Goal: Task Accomplishment & Management: Complete application form

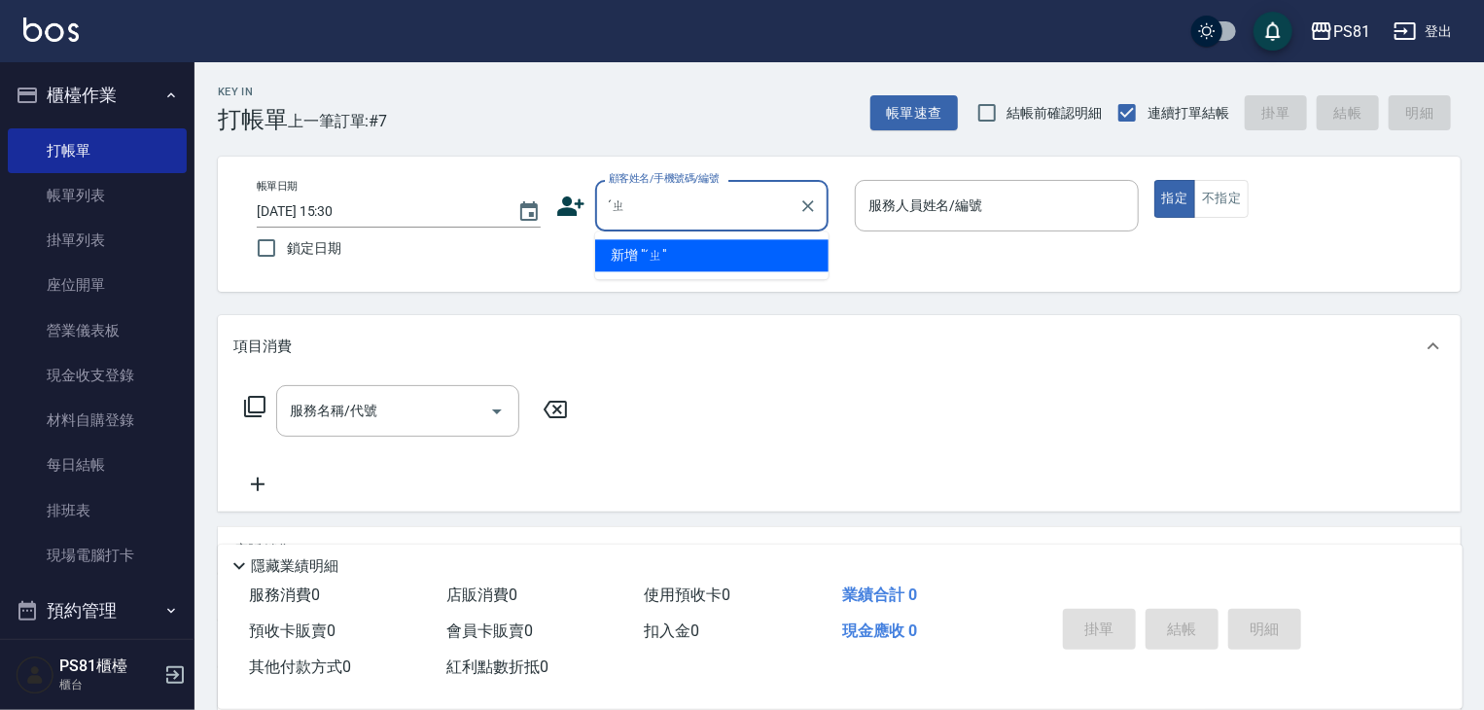
type input "ˊ"
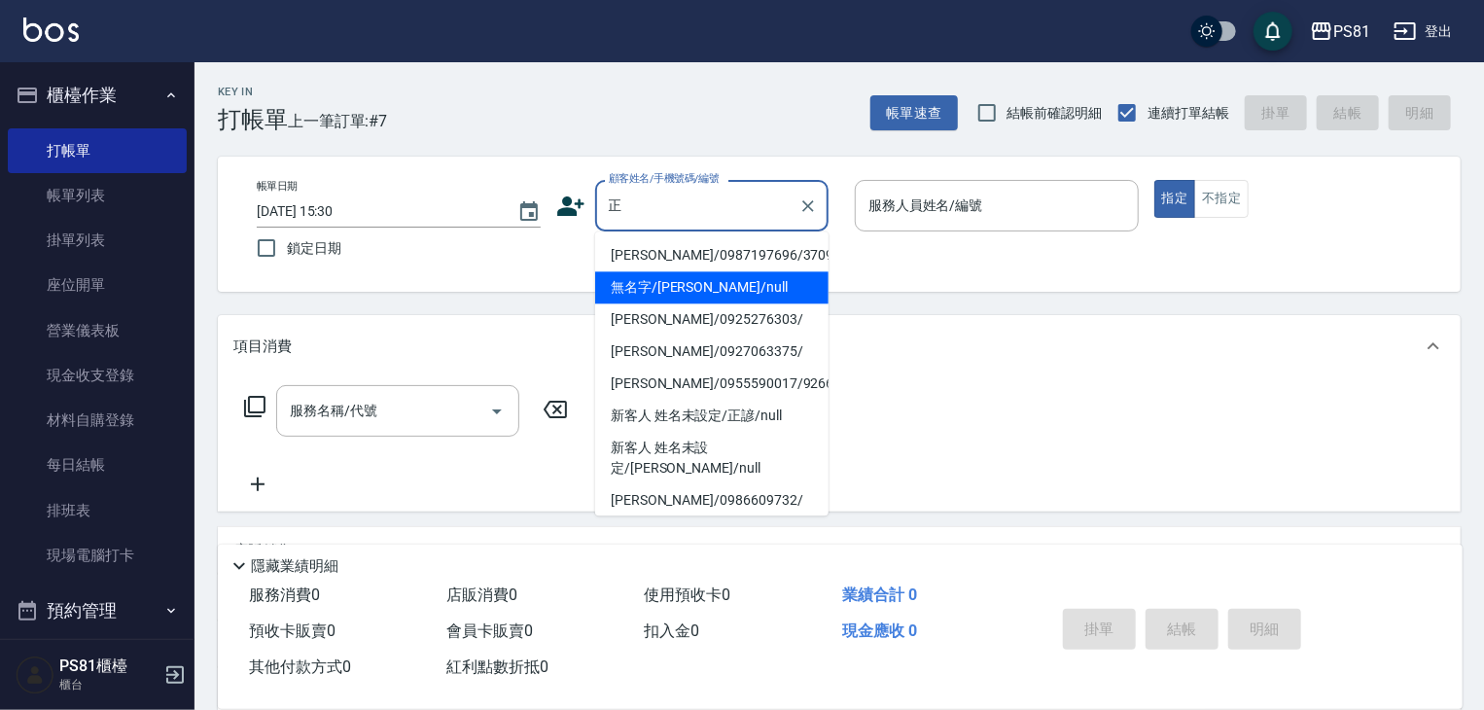
click at [739, 299] on li "無名字/[PERSON_NAME]/null" at bounding box center [711, 287] width 233 height 32
type input "無名字/[PERSON_NAME]/null"
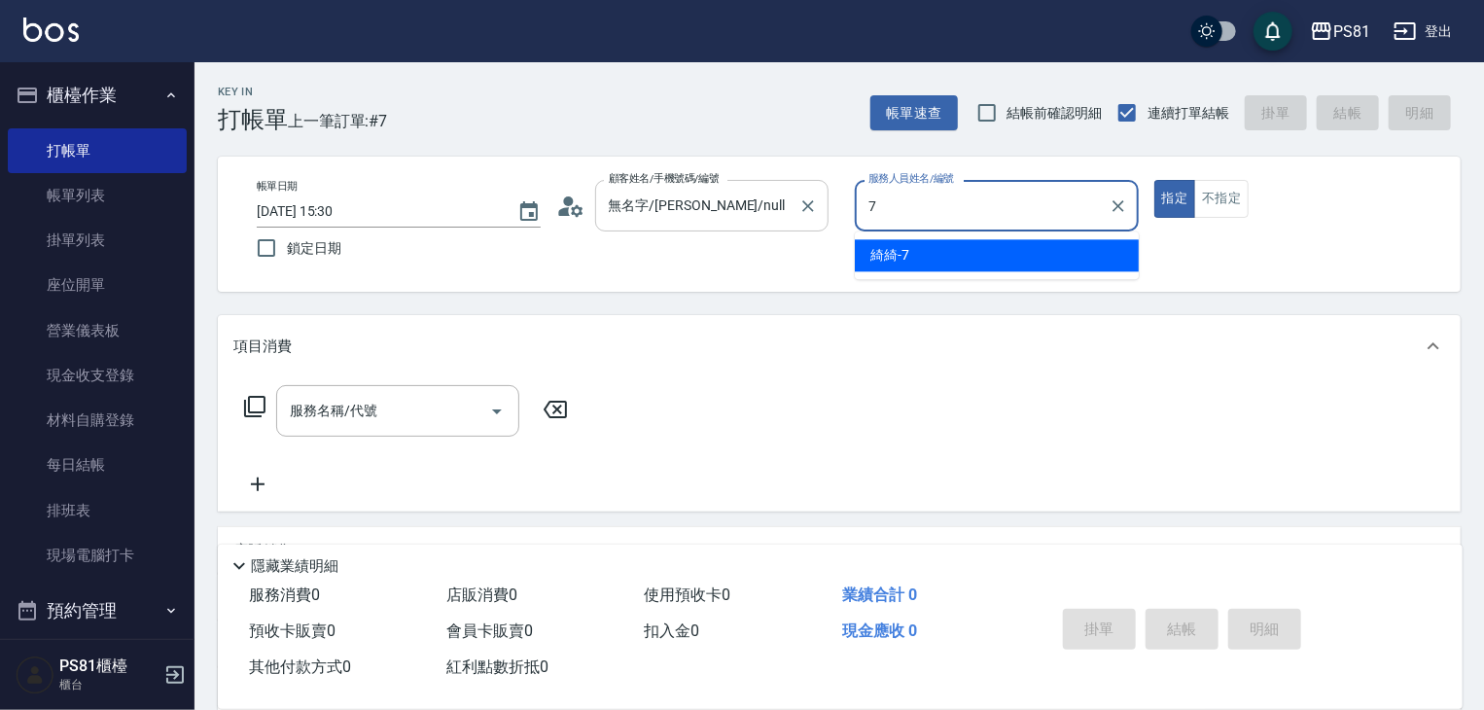
type input "綺綺-7"
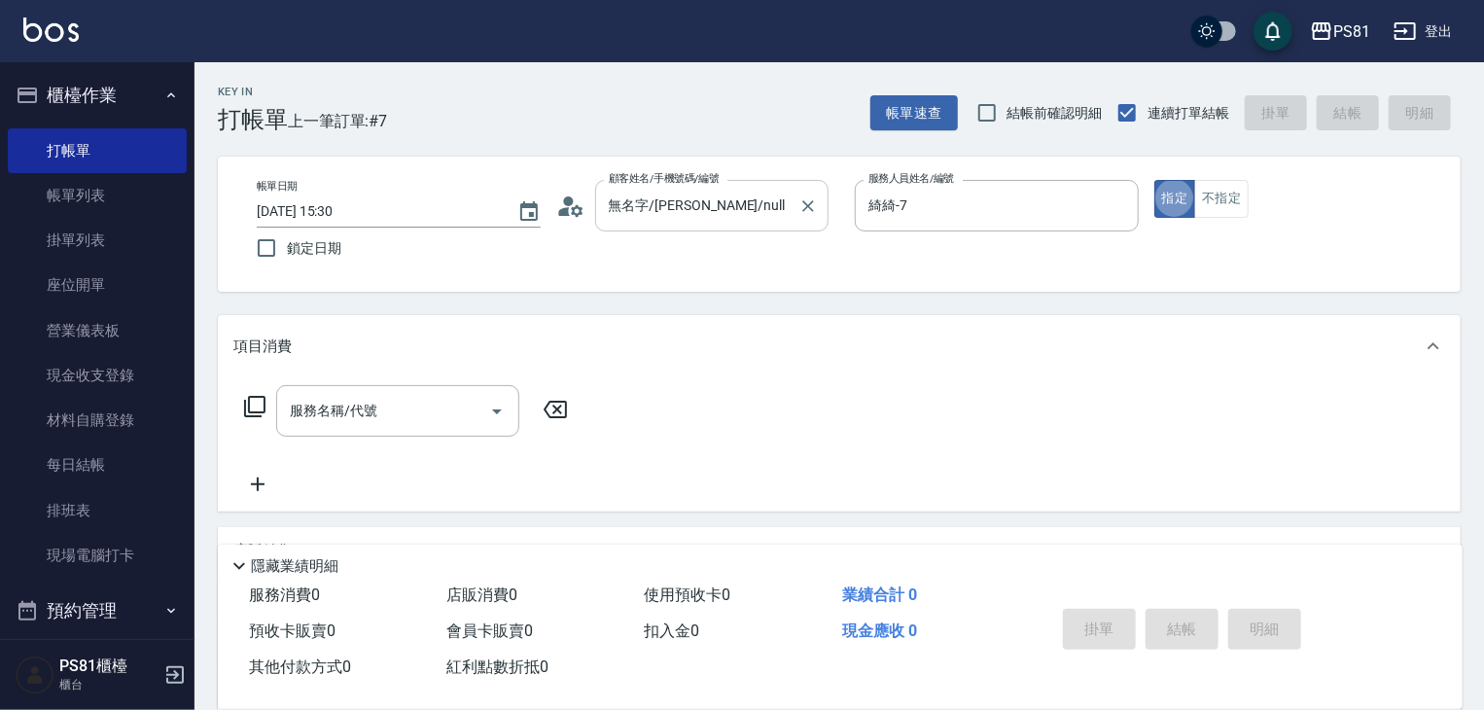
type button "true"
drag, startPoint x: 360, startPoint y: 415, endPoint x: 422, endPoint y: 409, distance: 62.5
click at [393, 412] on input "服務名稱/代號" at bounding box center [383, 411] width 196 height 34
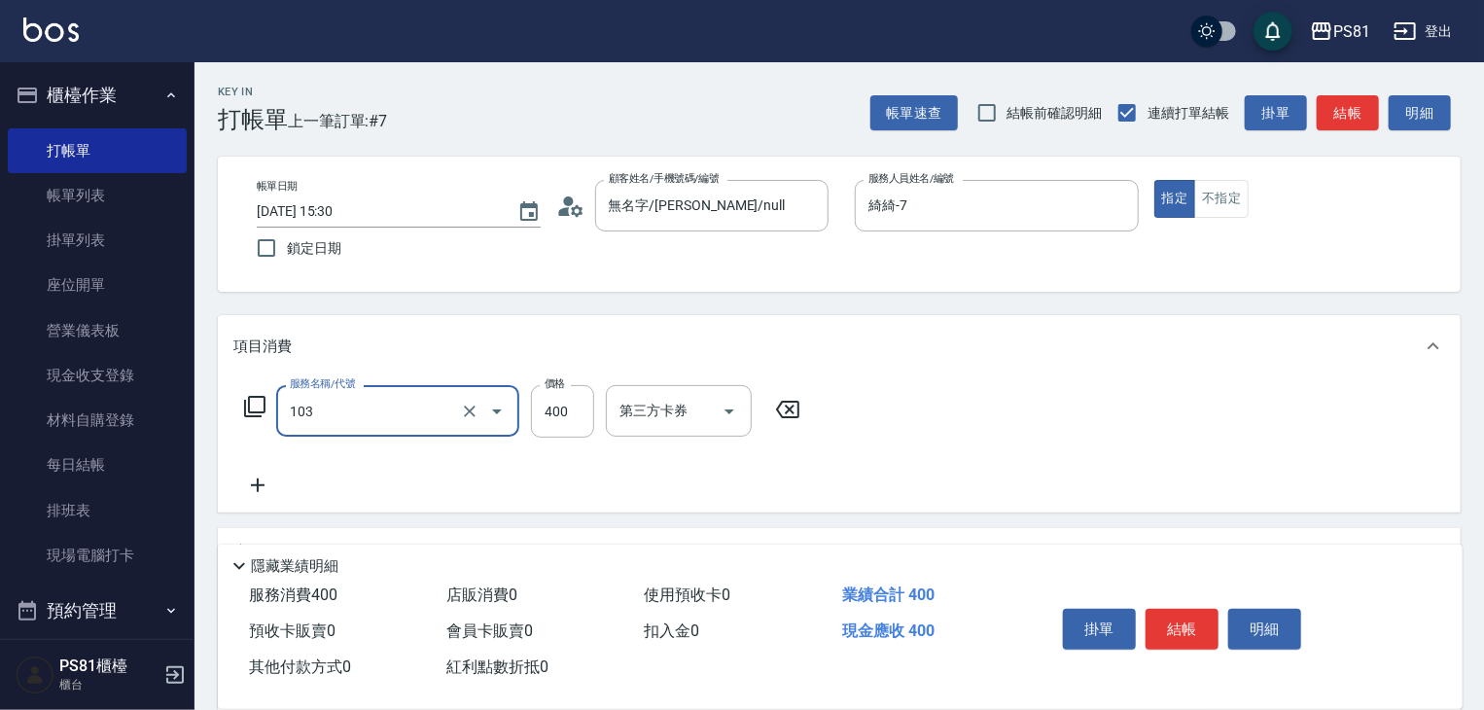
type input "C級洗剪400(103)"
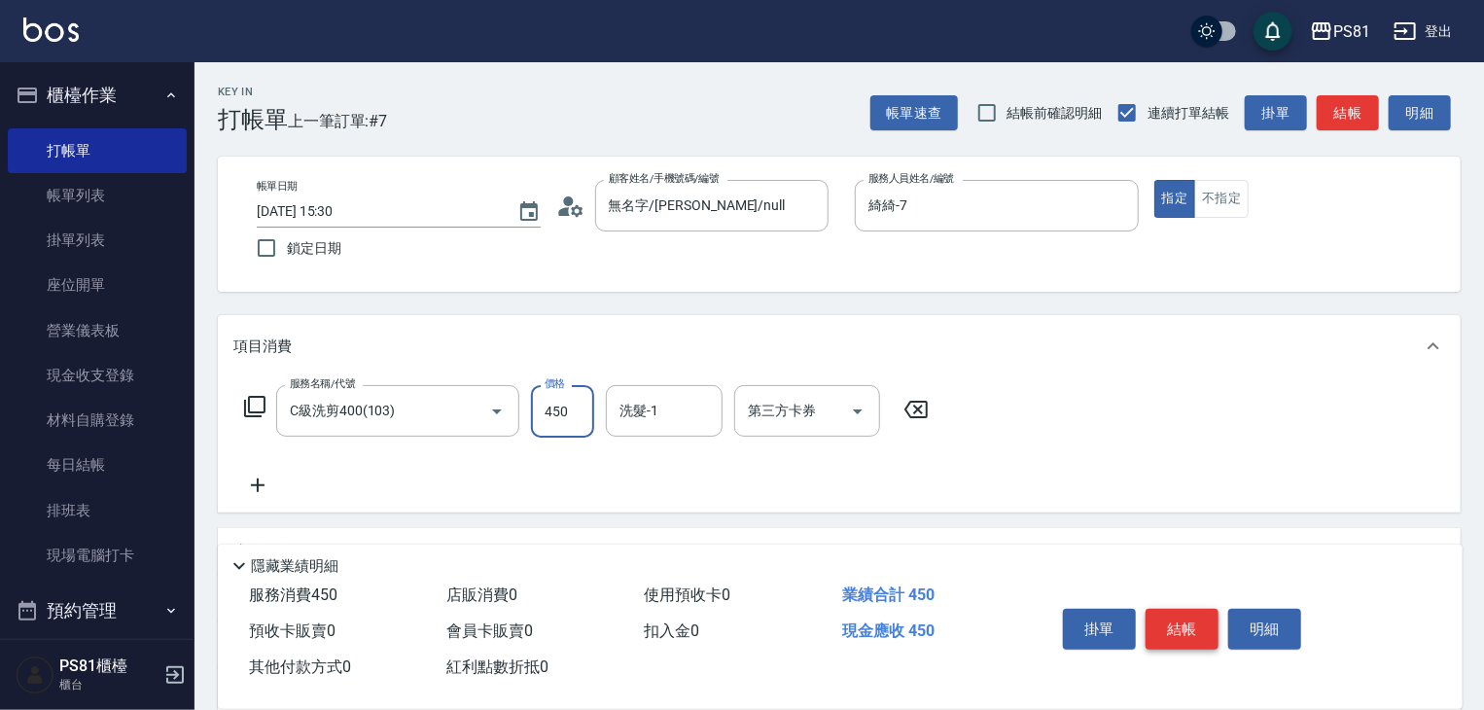
type input "450"
click at [1173, 609] on button "結帳" at bounding box center [1182, 629] width 73 height 41
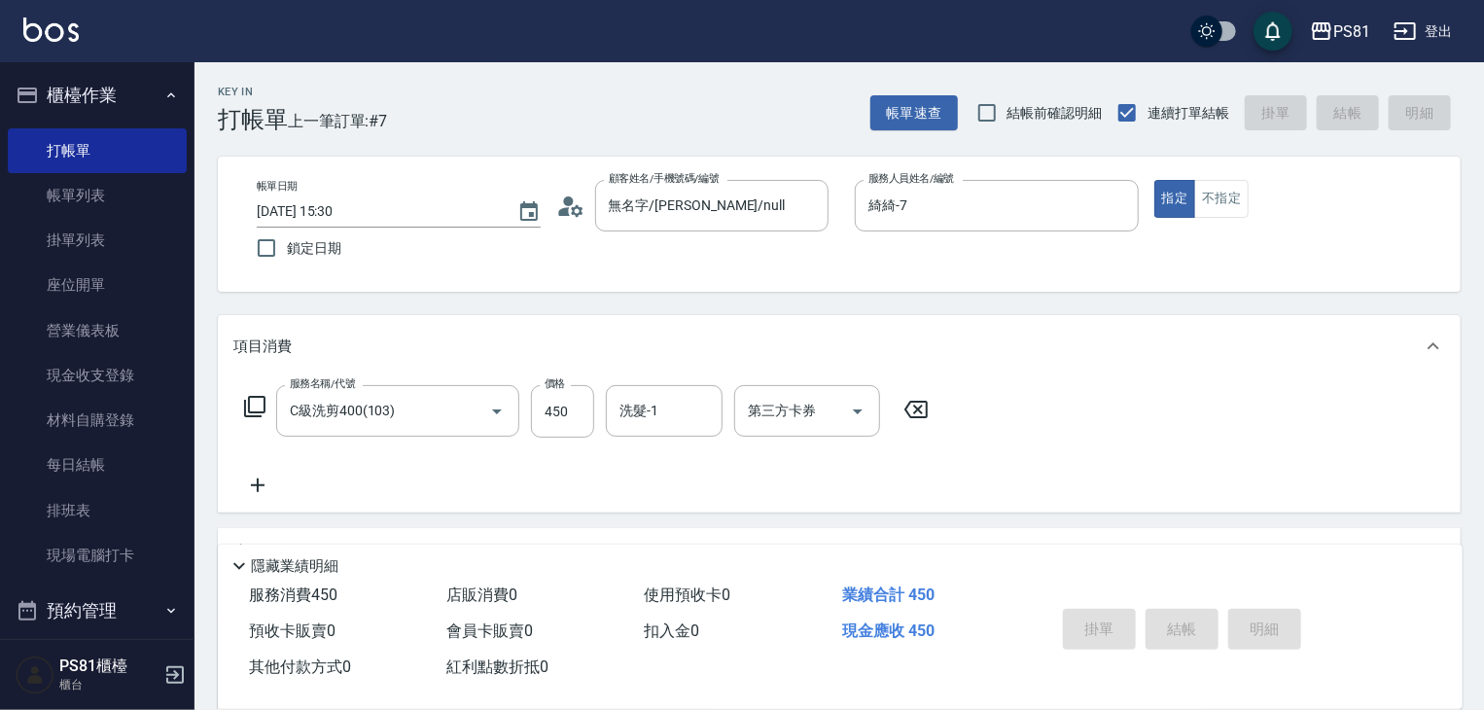
type input "[DATE] 16:18"
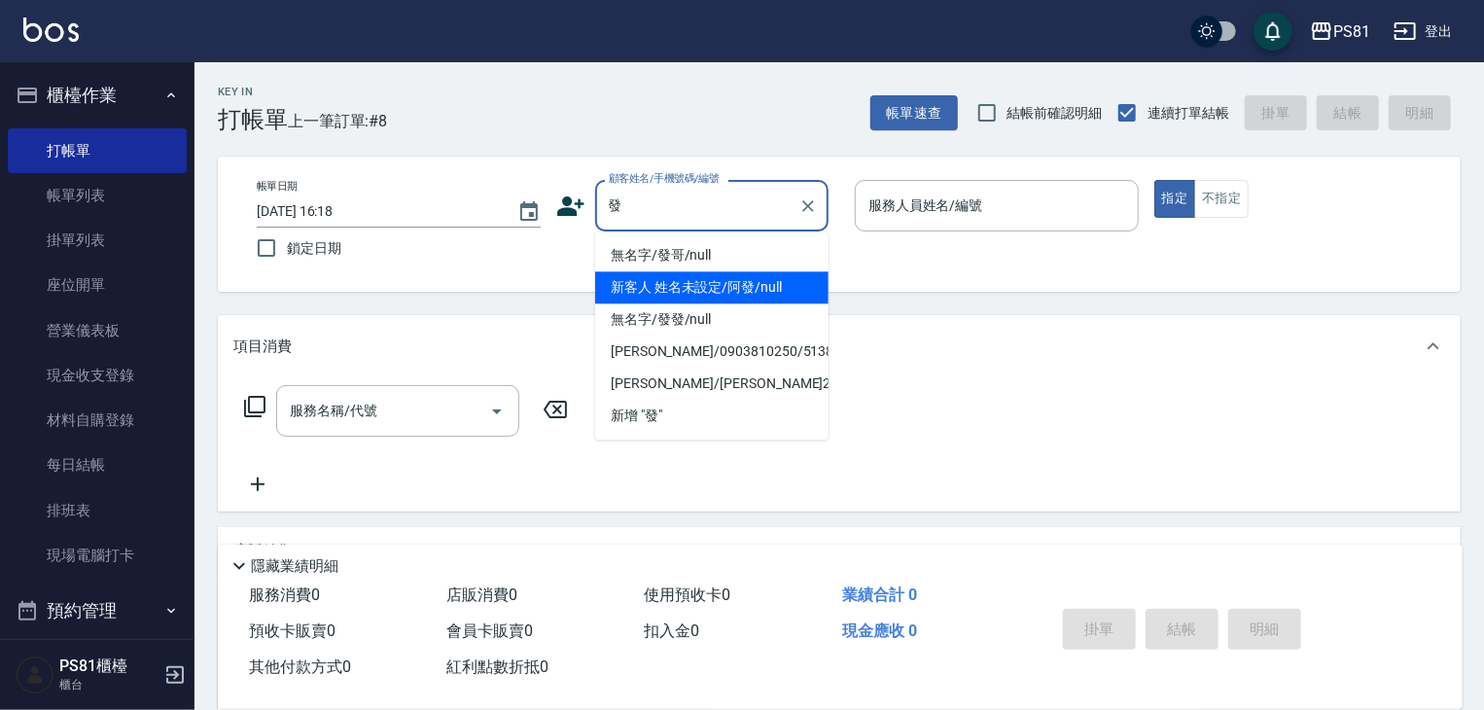
click at [628, 281] on li "新客人 姓名未設定/阿發/null" at bounding box center [711, 287] width 233 height 32
type input "新客人 姓名未設定/阿發/null"
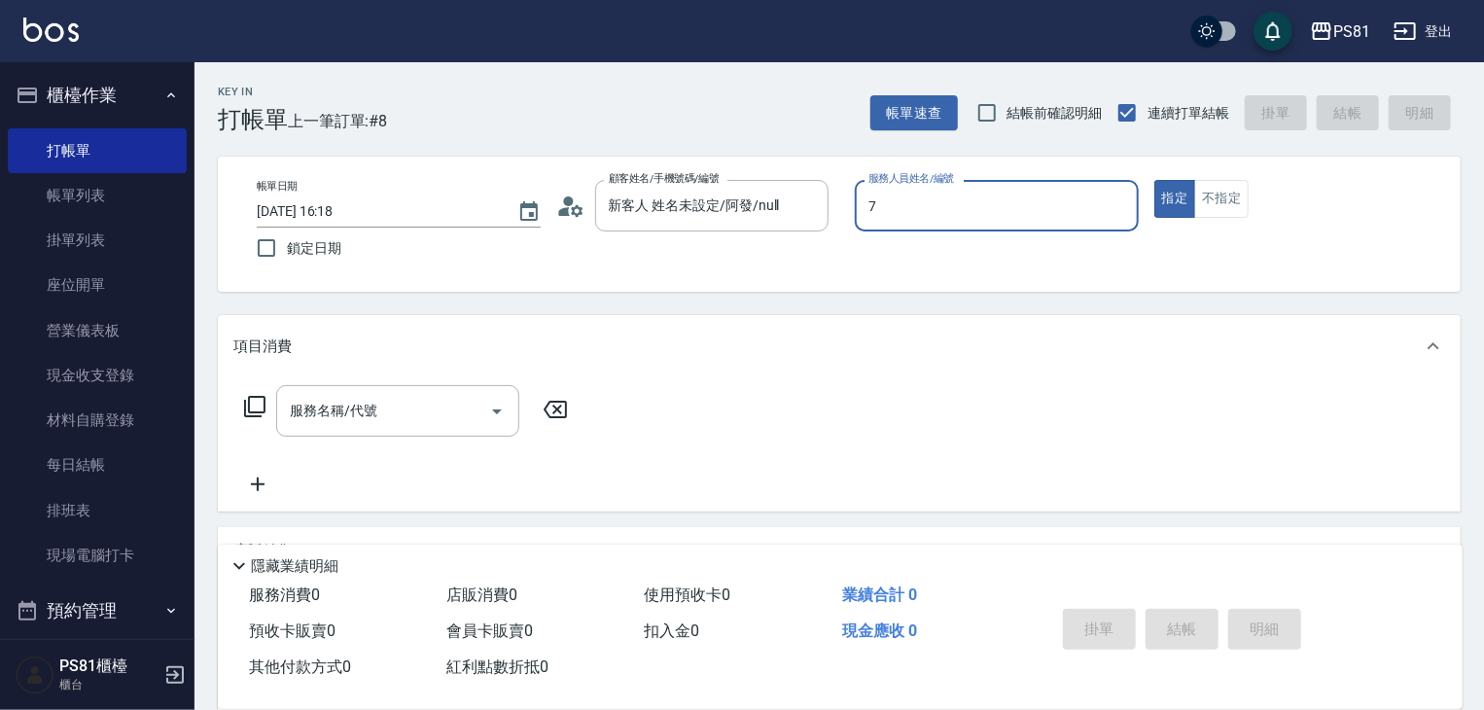
type input "綺綺-7"
click at [378, 421] on input "服務名稱/代號" at bounding box center [383, 411] width 196 height 34
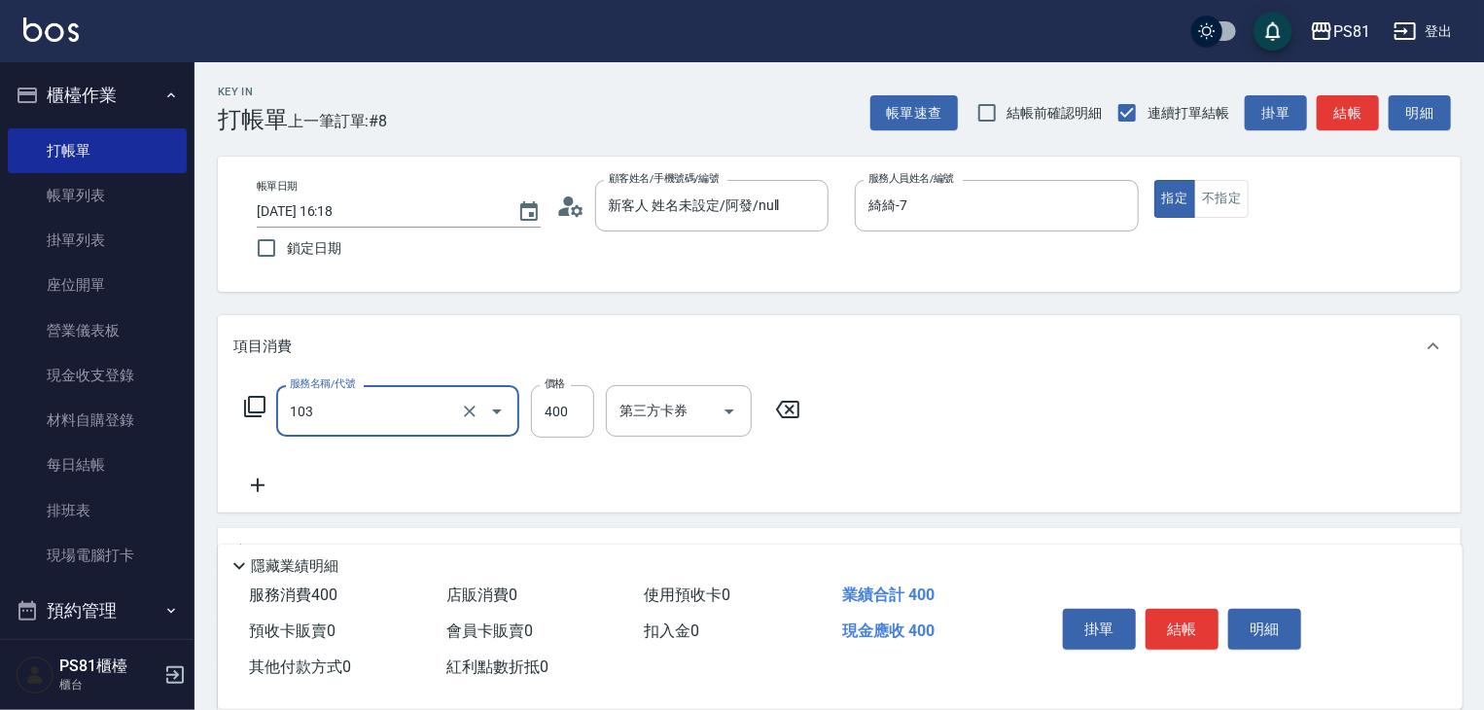
type input "C級洗剪400(103)"
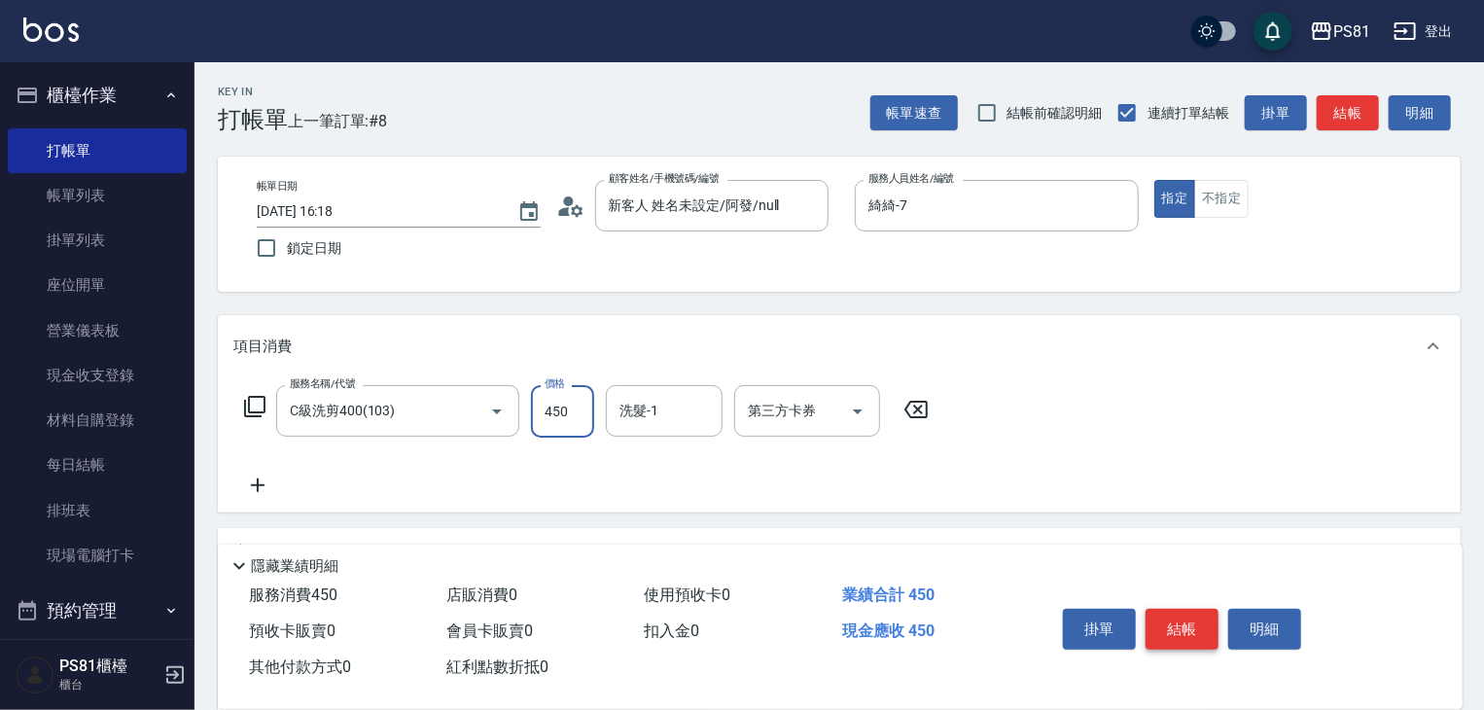
type input "450"
click at [1183, 612] on button "結帳" at bounding box center [1182, 629] width 73 height 41
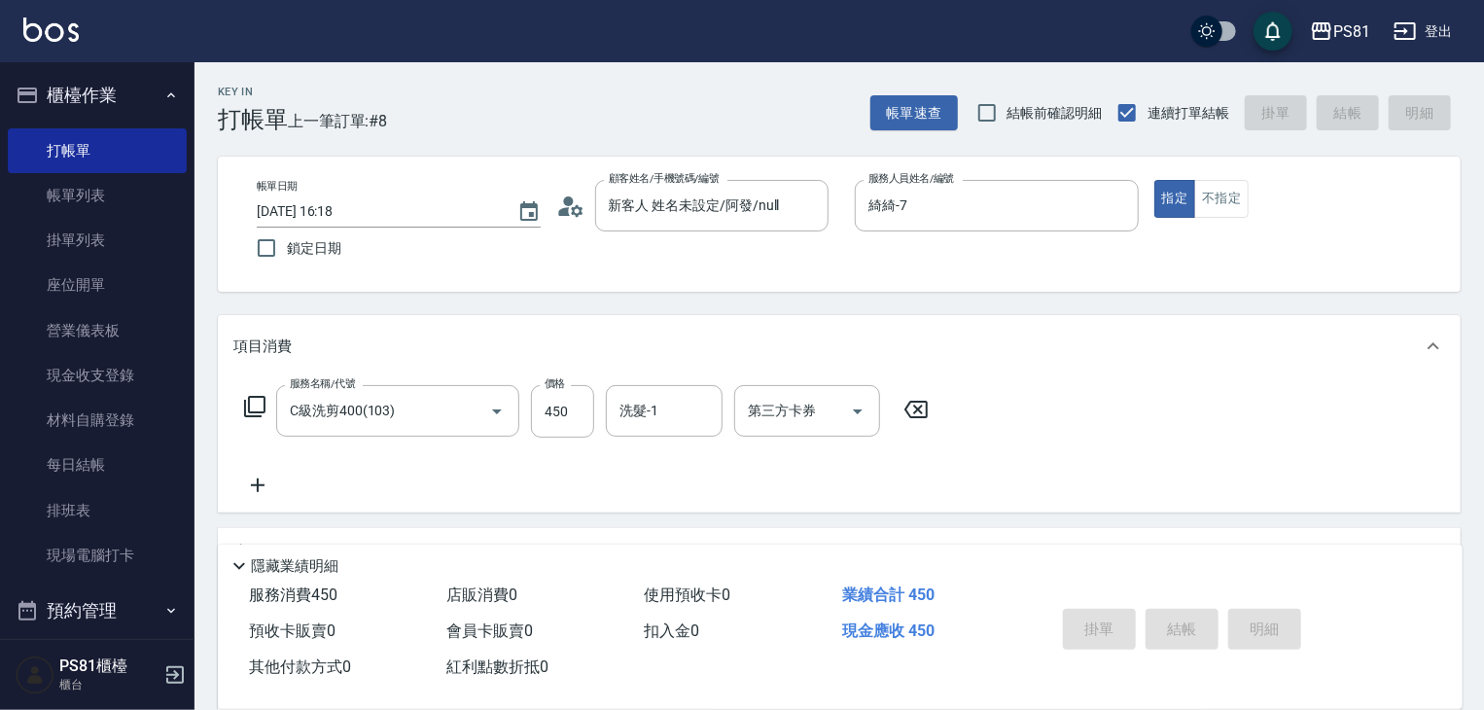
type input "[DATE] 16:19"
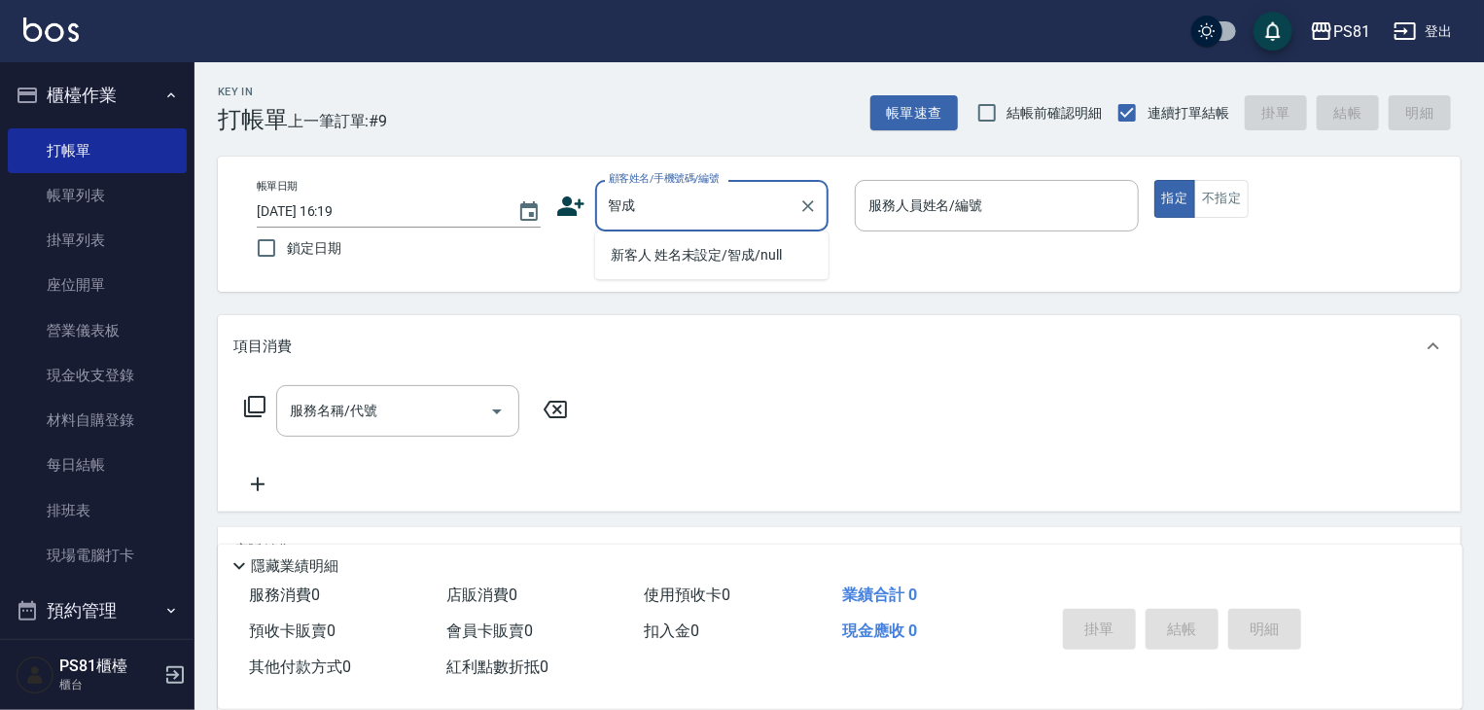
click at [762, 257] on li "新客人 姓名未設定/智成/null" at bounding box center [711, 255] width 233 height 32
type input "新客人 姓名未設定/智成/null"
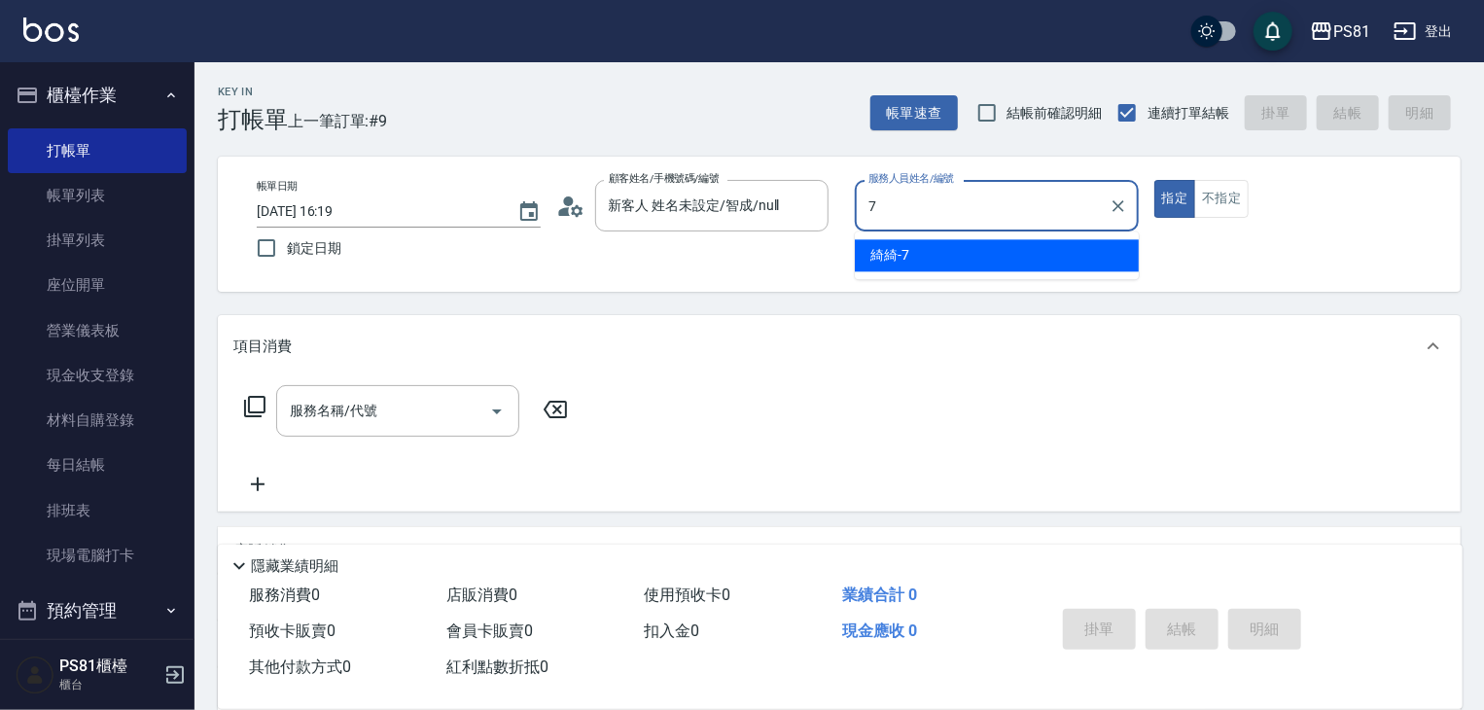
type input "綺綺-7"
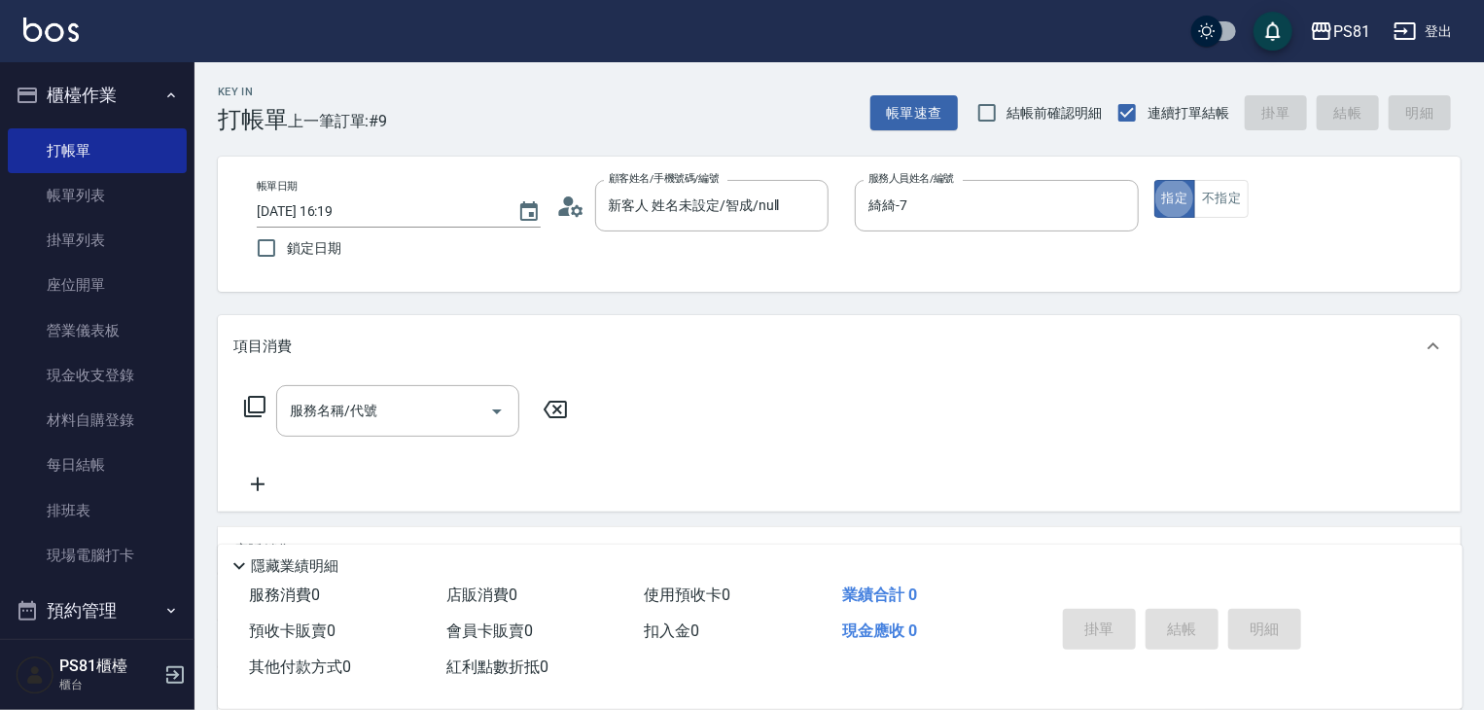
click at [408, 378] on div "項目消費 服務名稱/代號 服務名稱/代號" at bounding box center [839, 413] width 1243 height 196
click at [407, 389] on div "服務名稱/代號" at bounding box center [397, 411] width 243 height 52
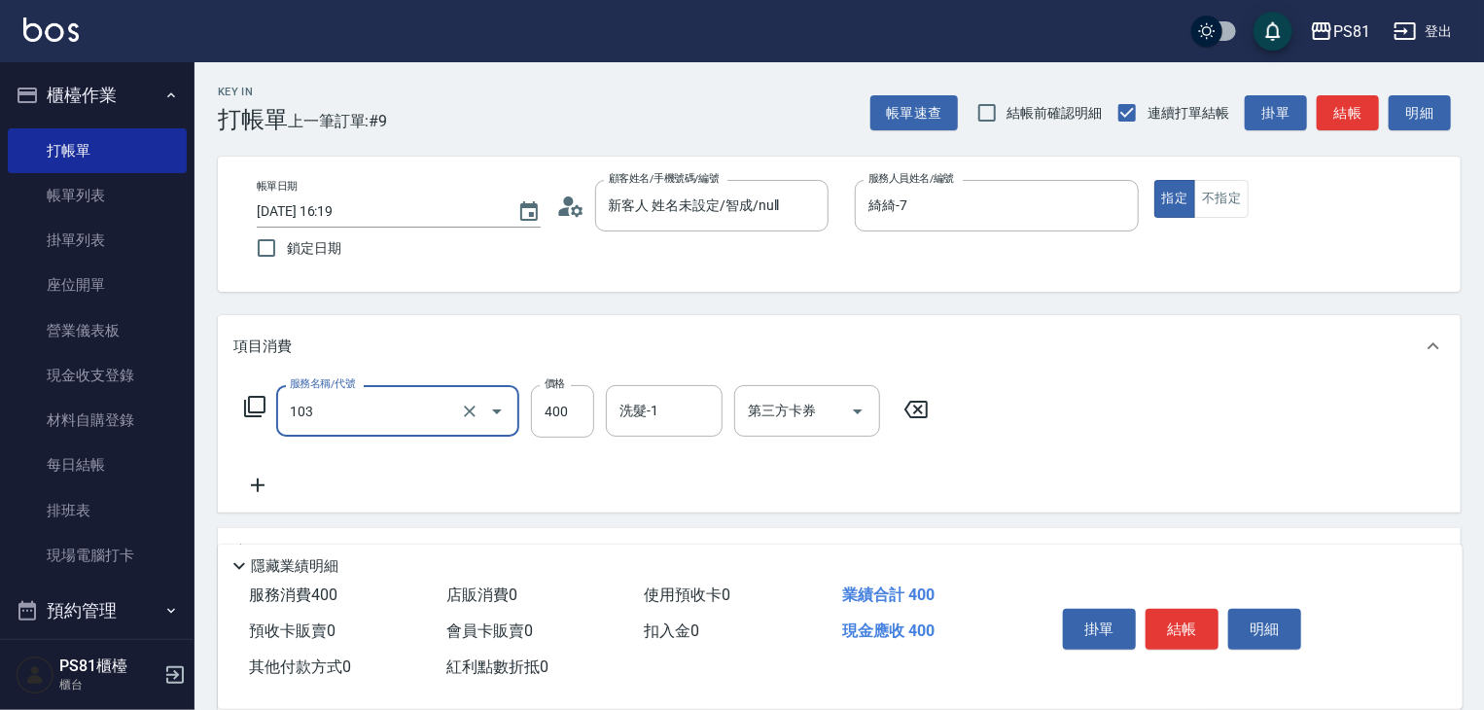
type input "C級洗剪400(103)"
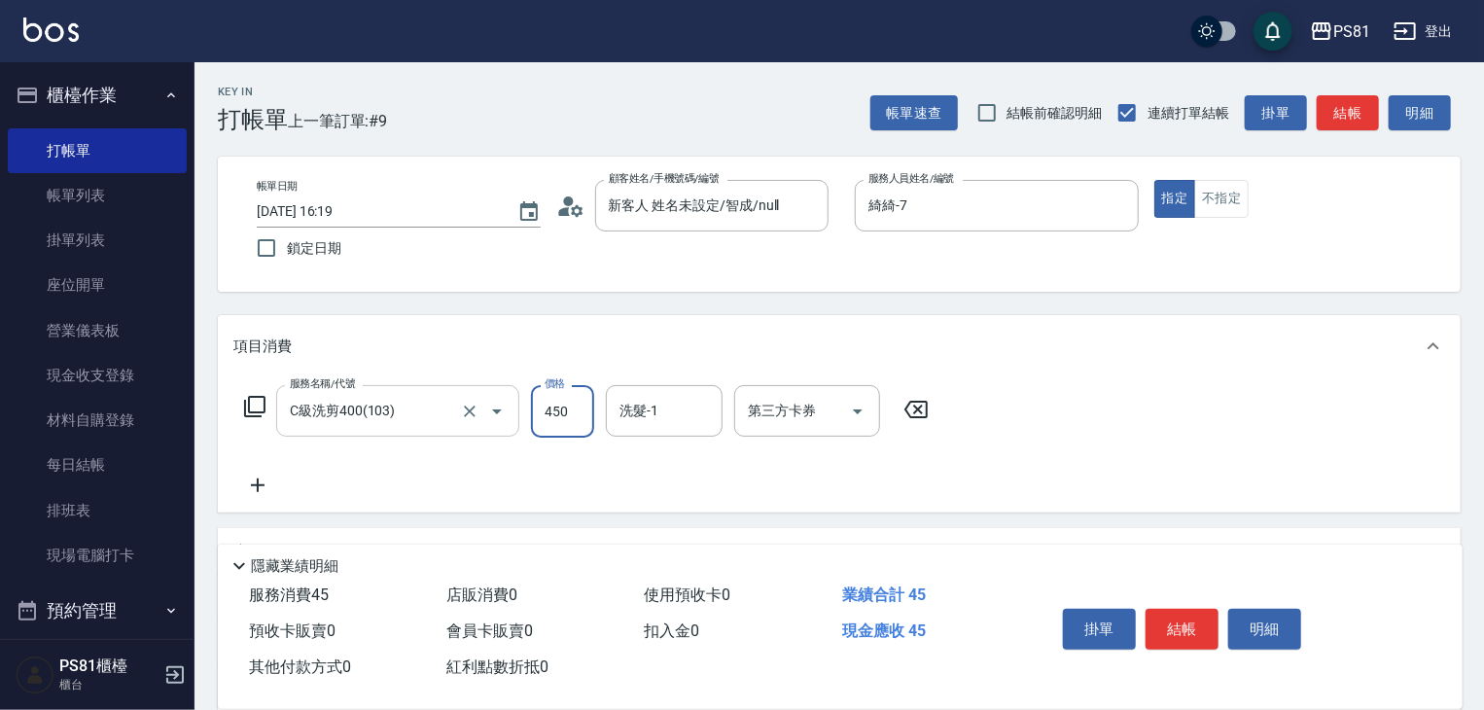
type input "450"
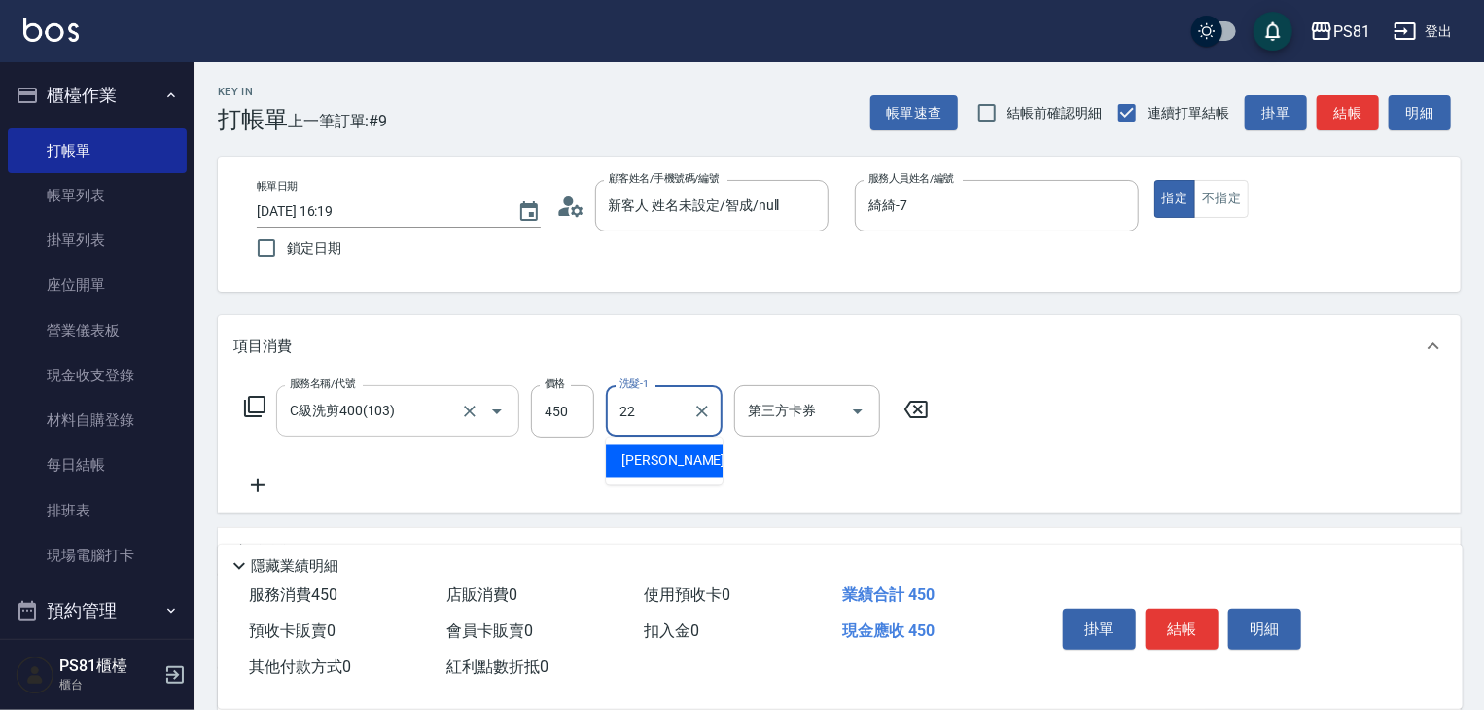
type input "涵文-22"
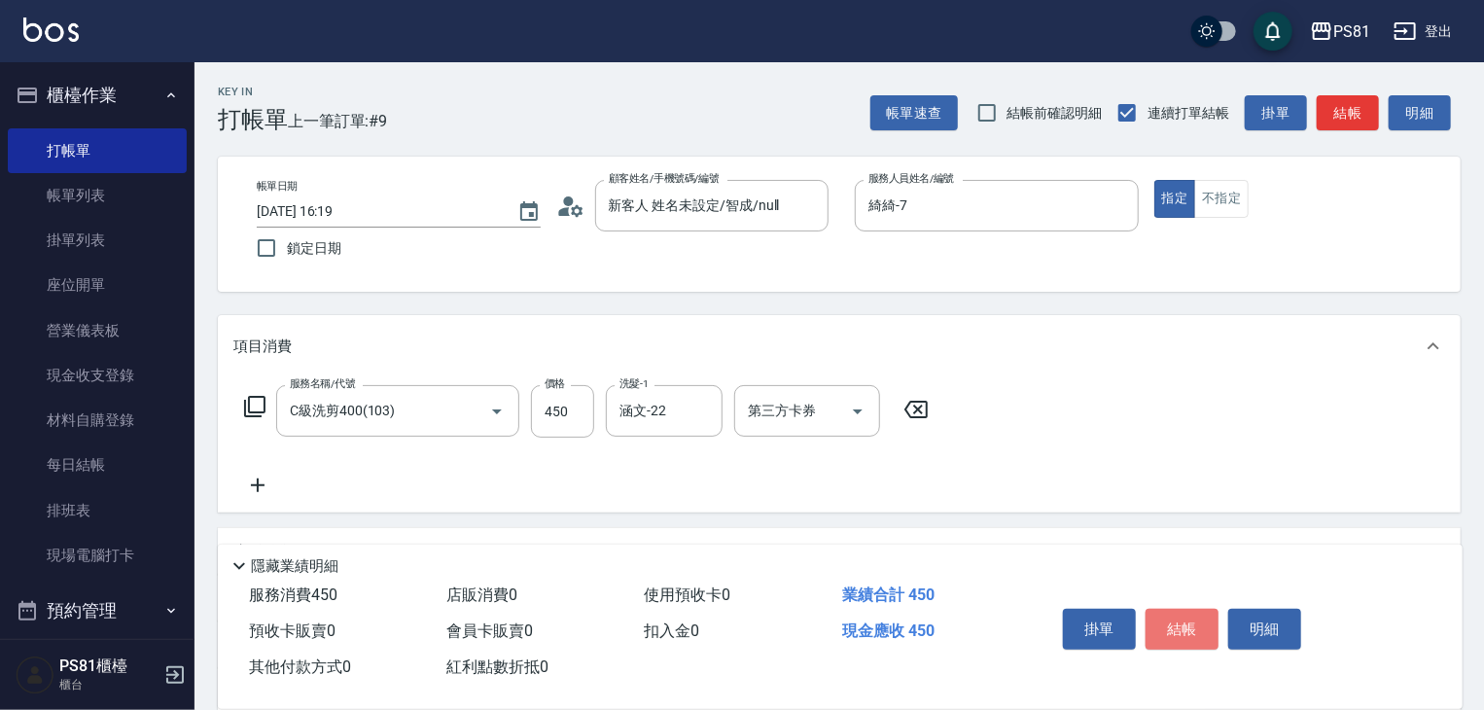
drag, startPoint x: 1191, startPoint y: 620, endPoint x: 1171, endPoint y: 616, distance: 20.8
click at [1190, 620] on button "結帳" at bounding box center [1182, 629] width 73 height 41
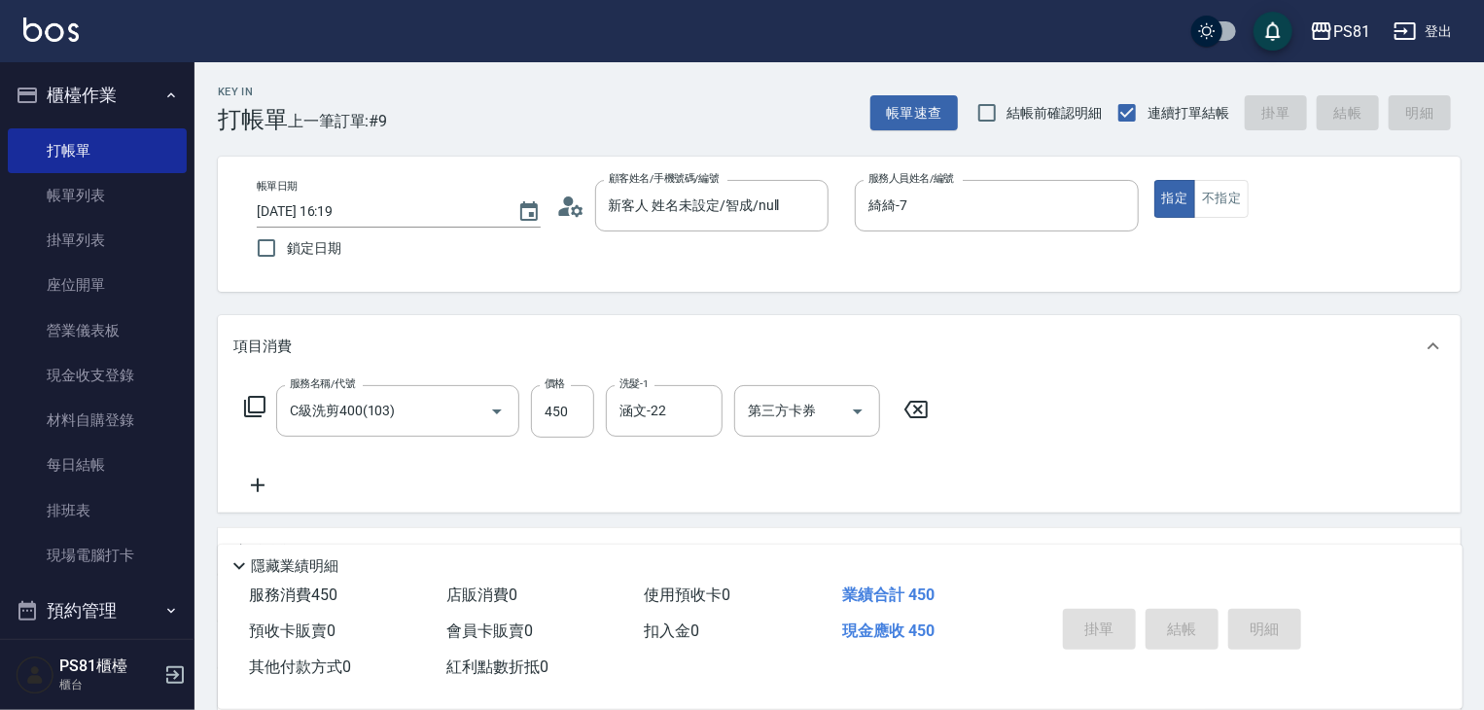
type input "[DATE] 16:46"
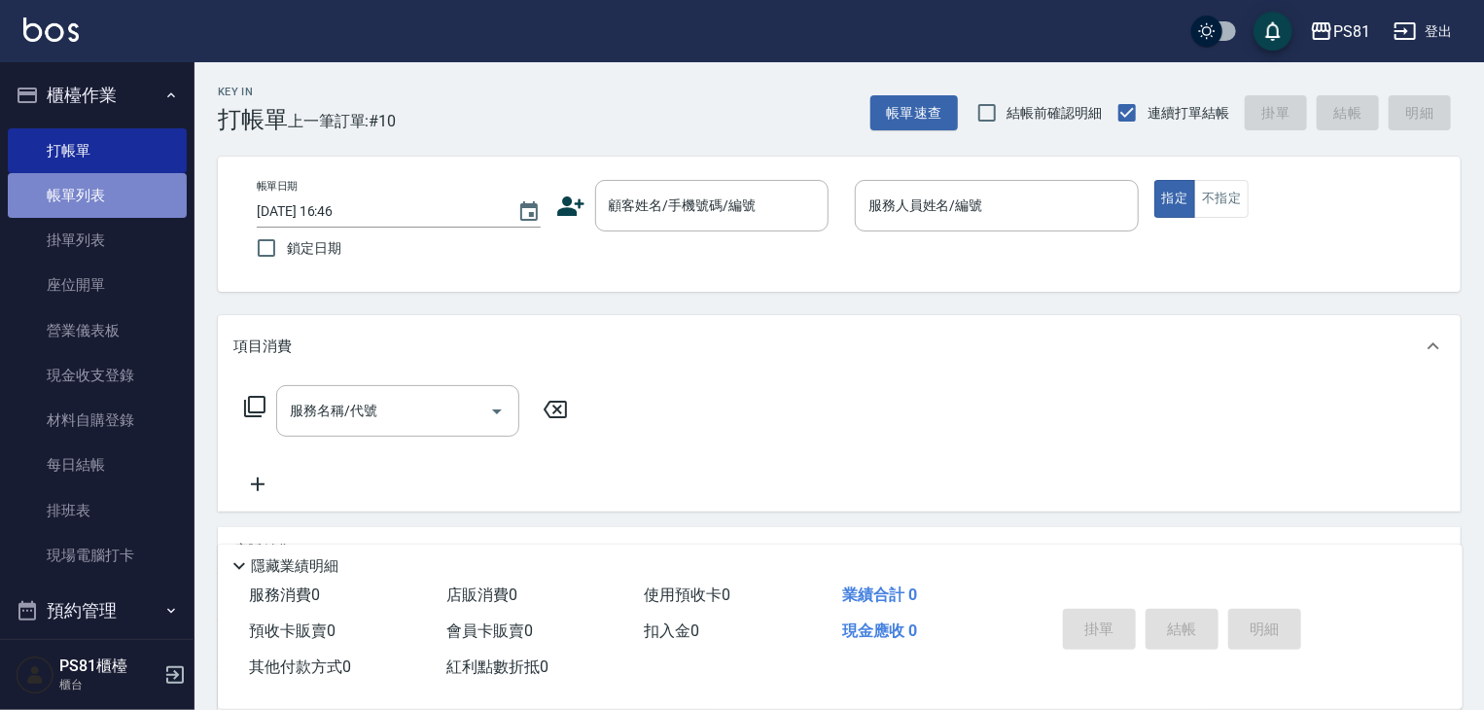
click at [105, 200] on link "帳單列表" at bounding box center [97, 195] width 179 height 45
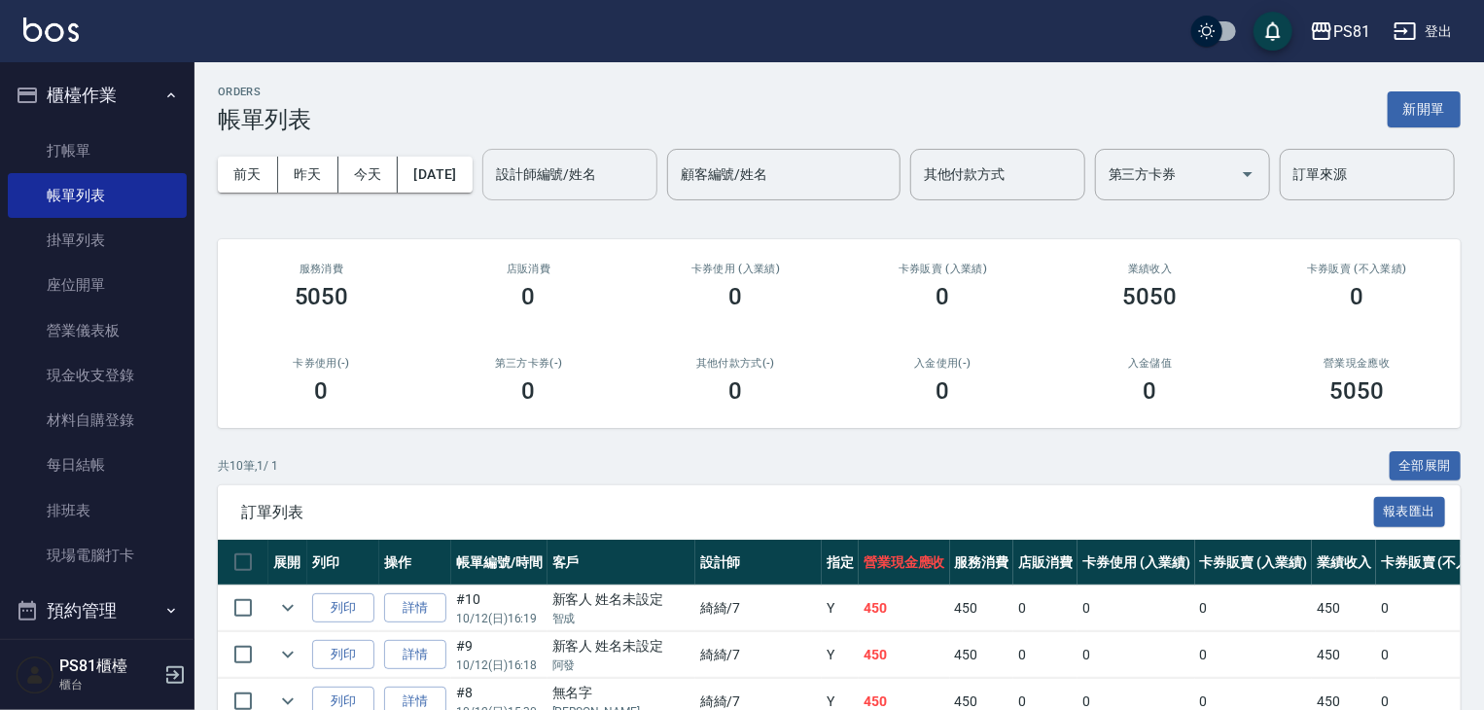
click at [491, 192] on input "設計師編號/姓名" at bounding box center [570, 175] width 158 height 34
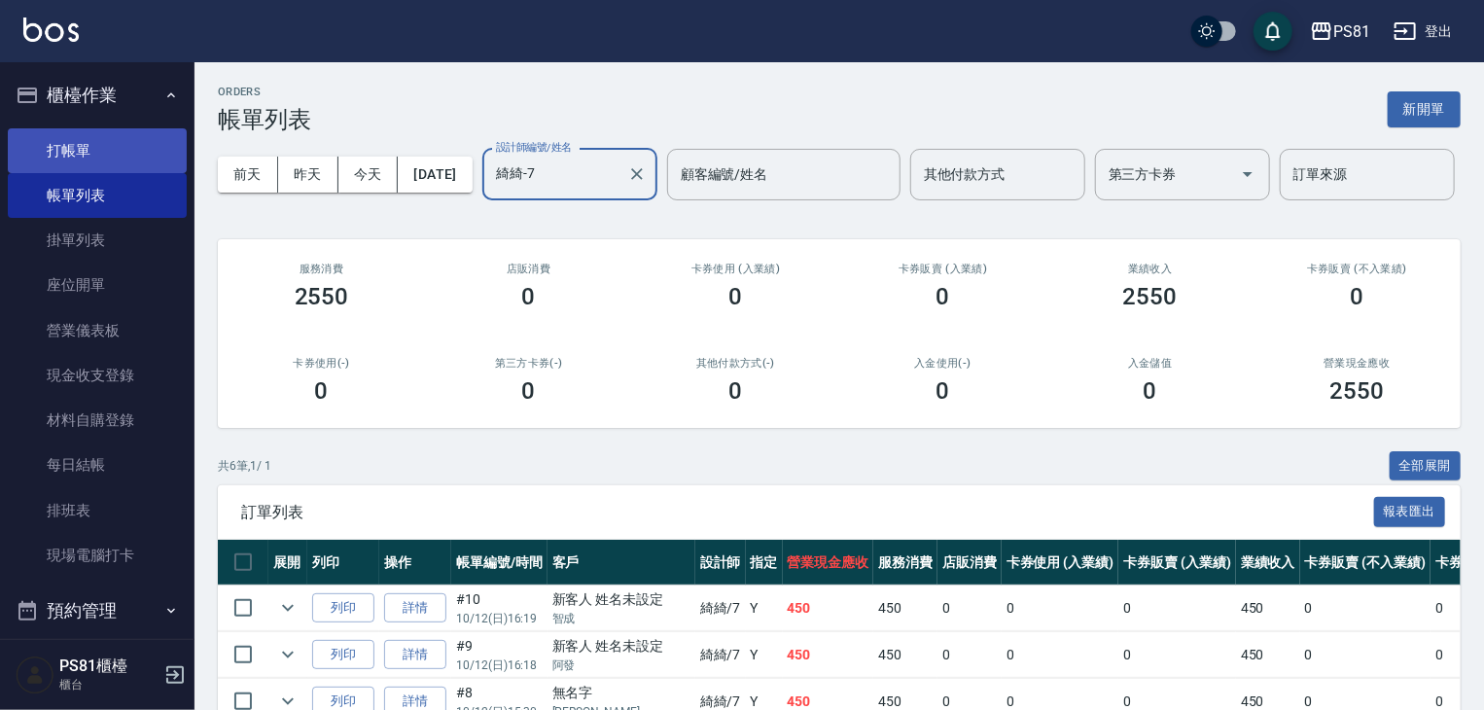
type input "綺綺-7"
click at [92, 164] on link "打帳單" at bounding box center [97, 150] width 179 height 45
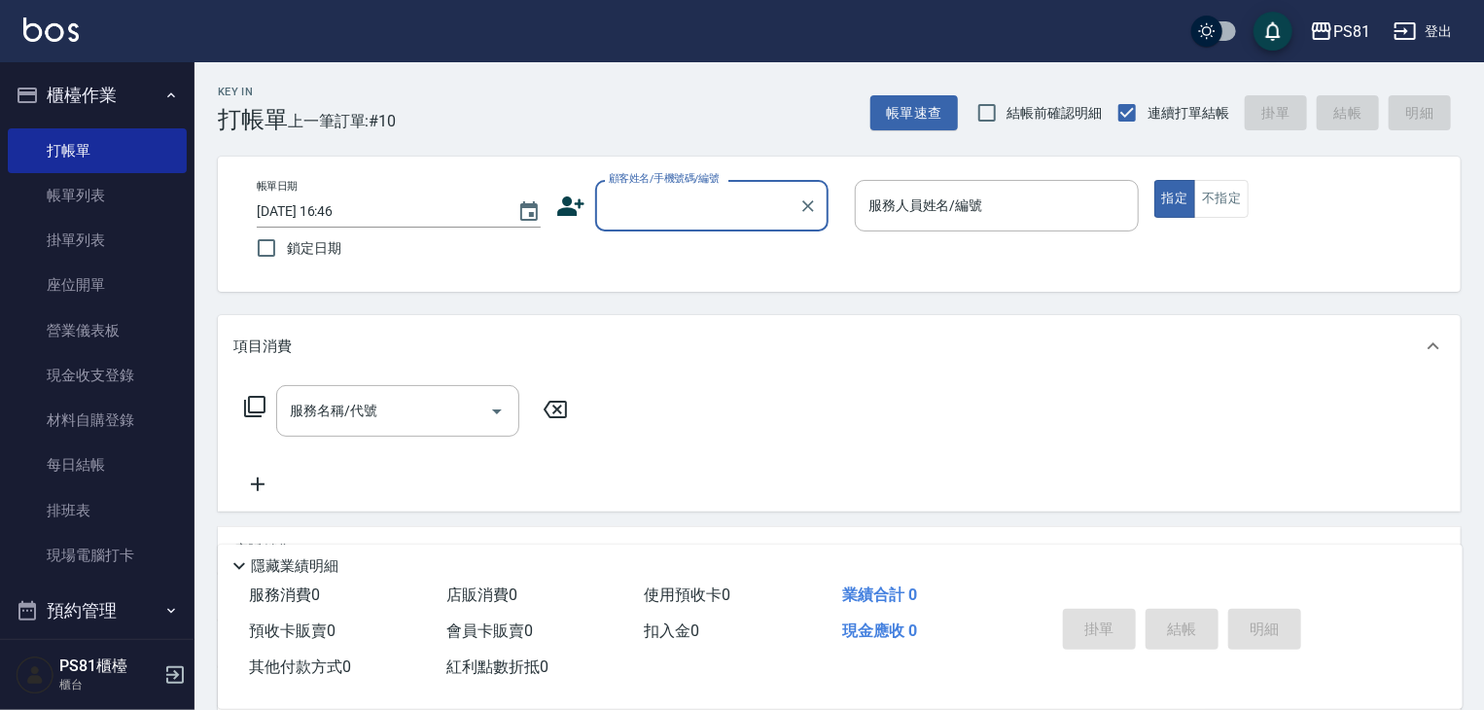
click at [563, 212] on icon at bounding box center [570, 205] width 27 height 19
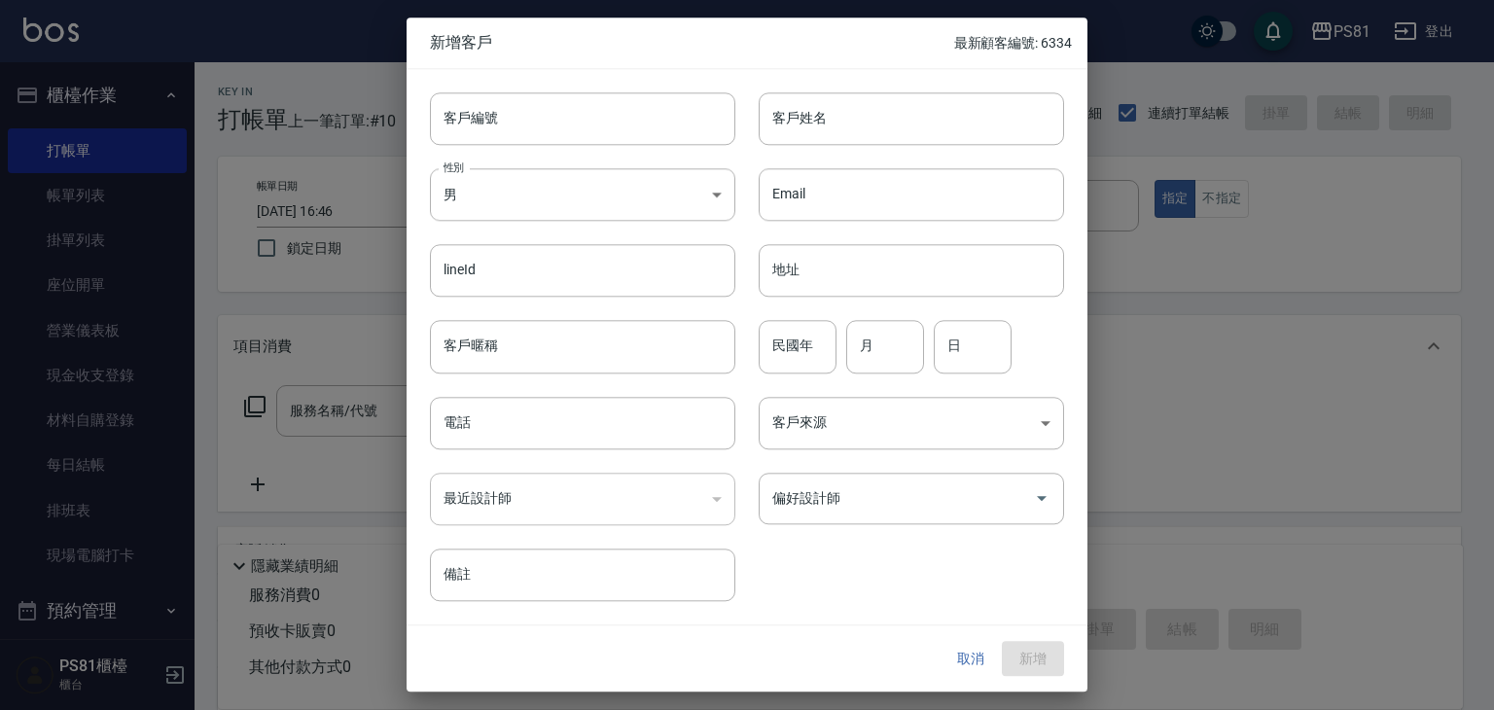
click at [808, 147] on div "Email Email" at bounding box center [899, 183] width 329 height 76
click at [807, 142] on input "客戶姓名" at bounding box center [911, 118] width 305 height 53
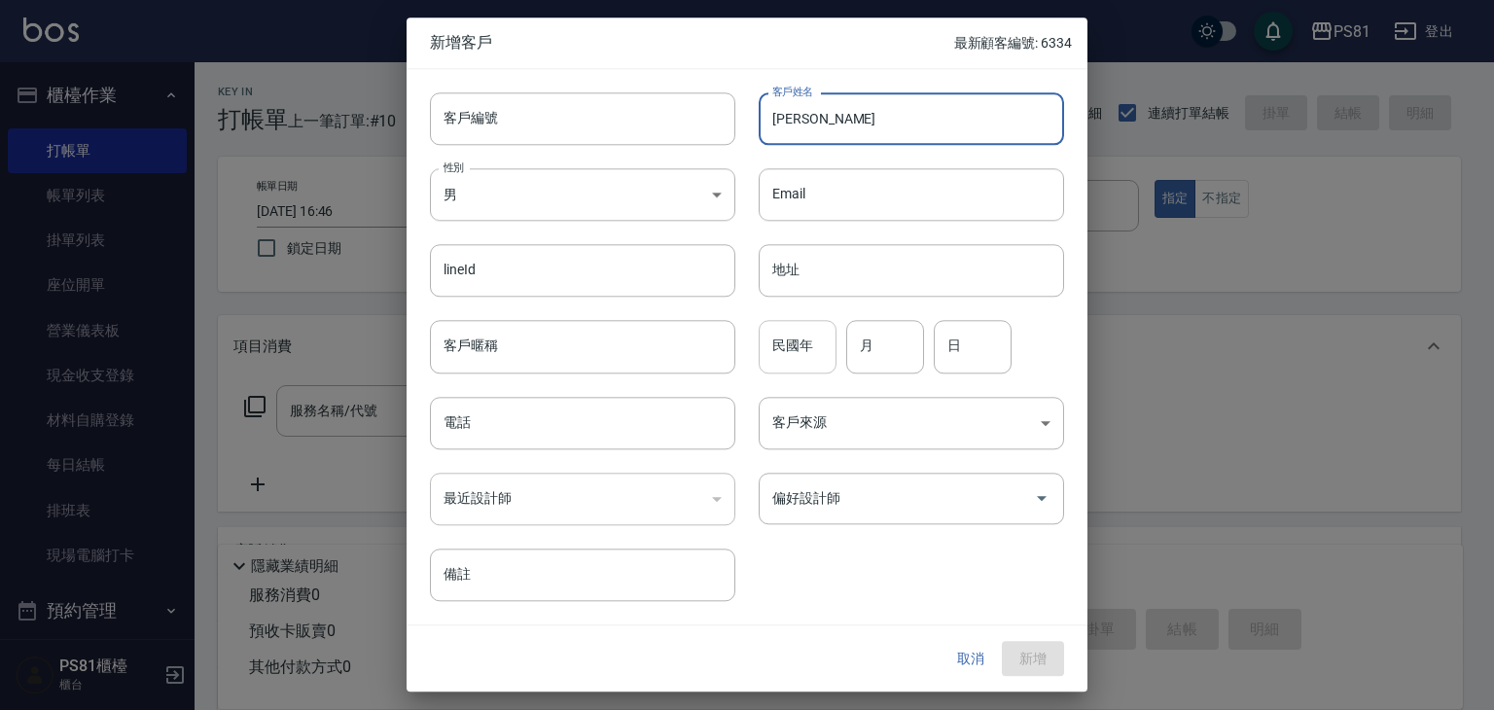
type input "[PERSON_NAME]"
click at [824, 343] on input "民國年" at bounding box center [798, 347] width 78 height 53
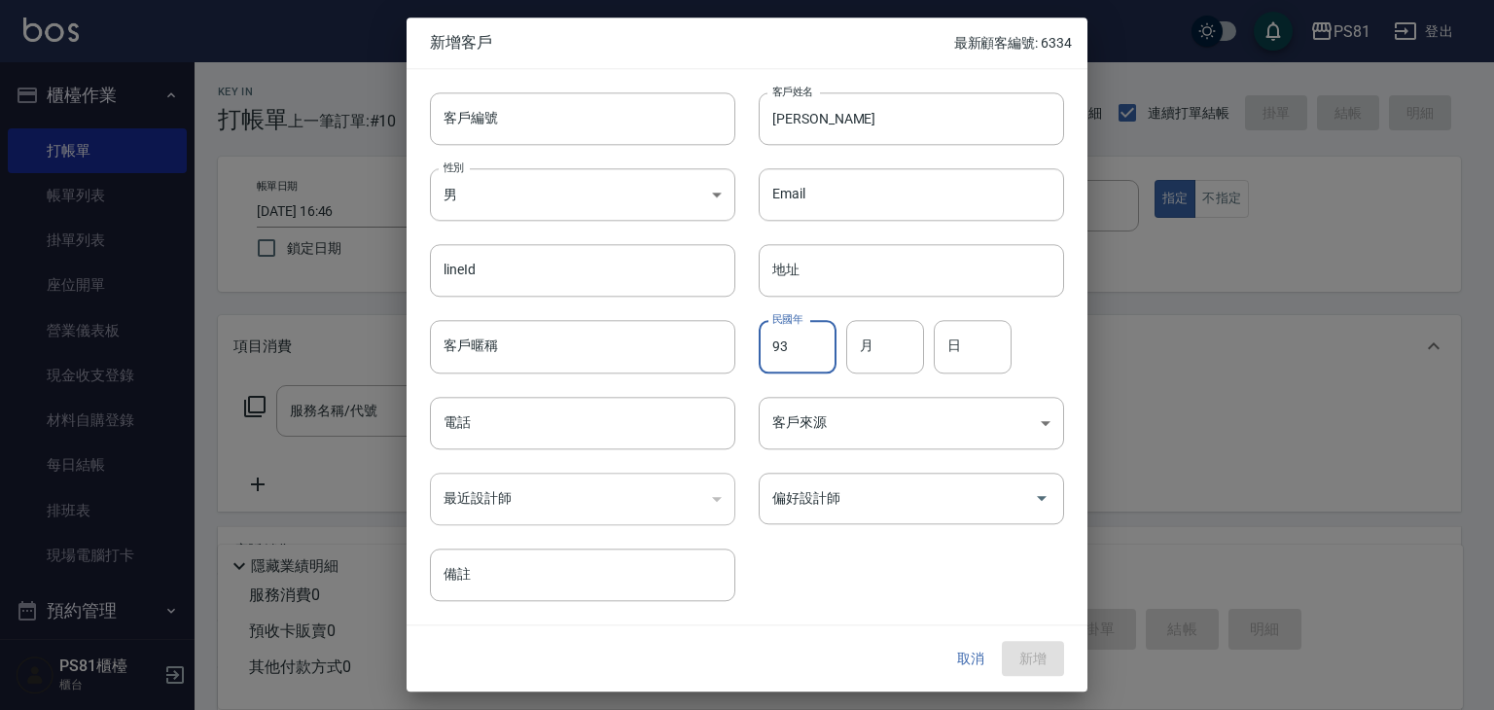
type input "93"
type input "09"
type input "27"
click at [856, 488] on input "偏好設計師" at bounding box center [896, 498] width 259 height 34
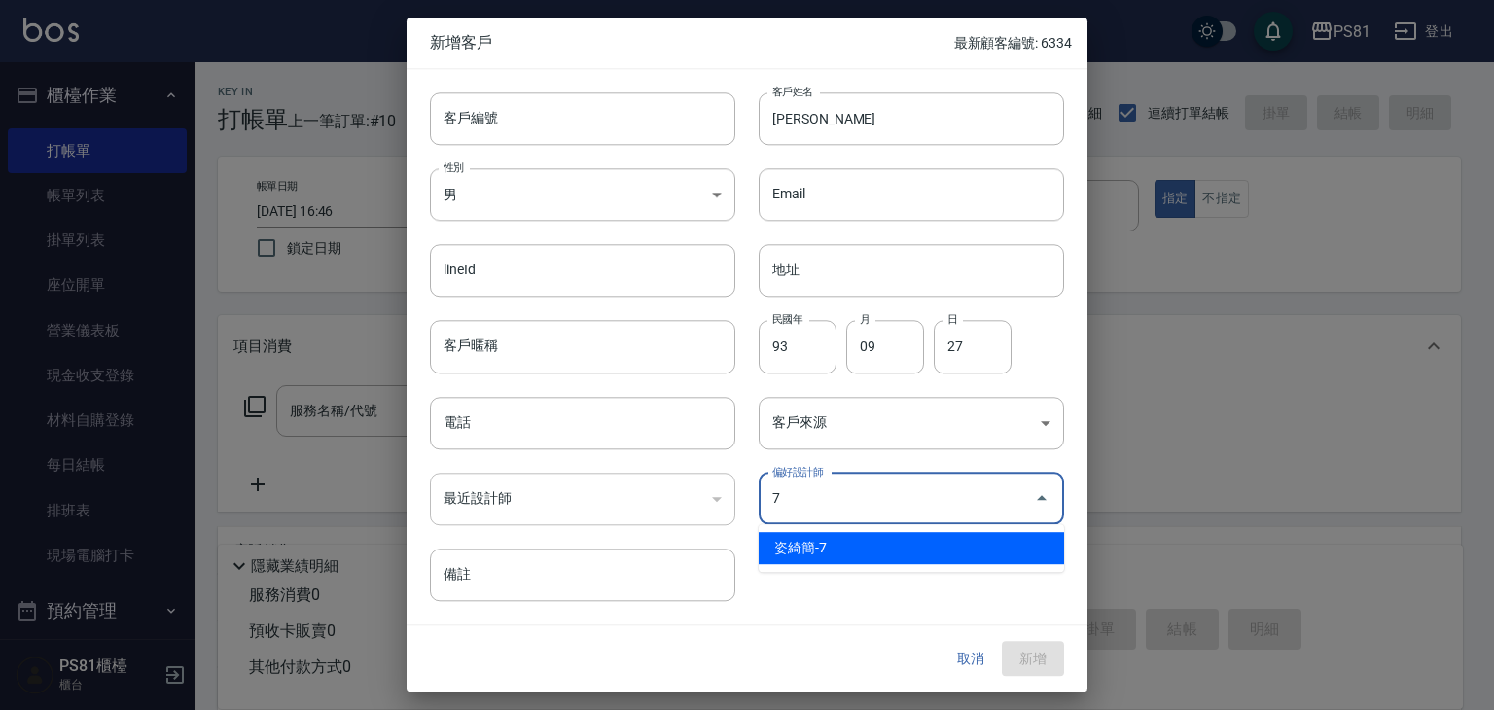
type input "姿綺簡"
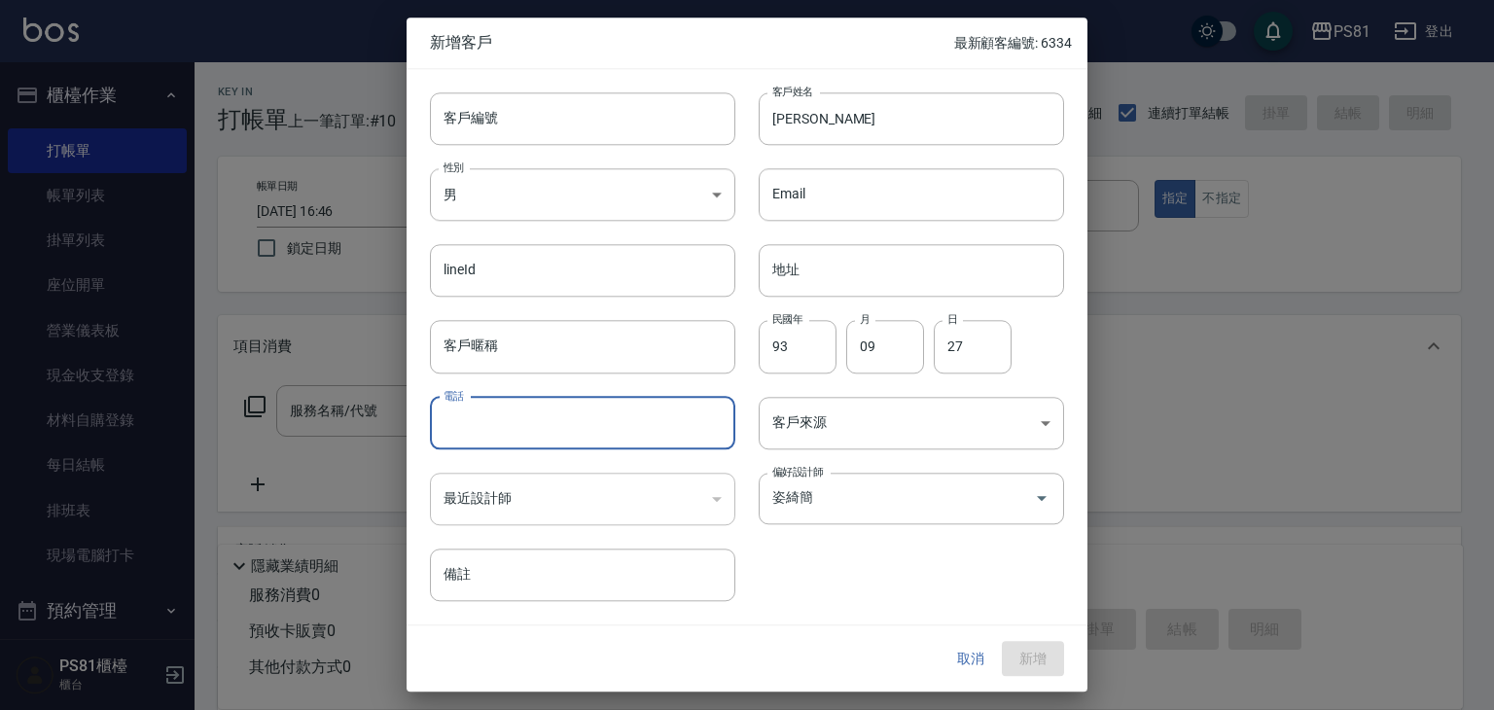
click at [584, 398] on input "電話" at bounding box center [582, 423] width 305 height 53
type input "0916225190"
click at [1046, 663] on button "新增" at bounding box center [1033, 659] width 62 height 36
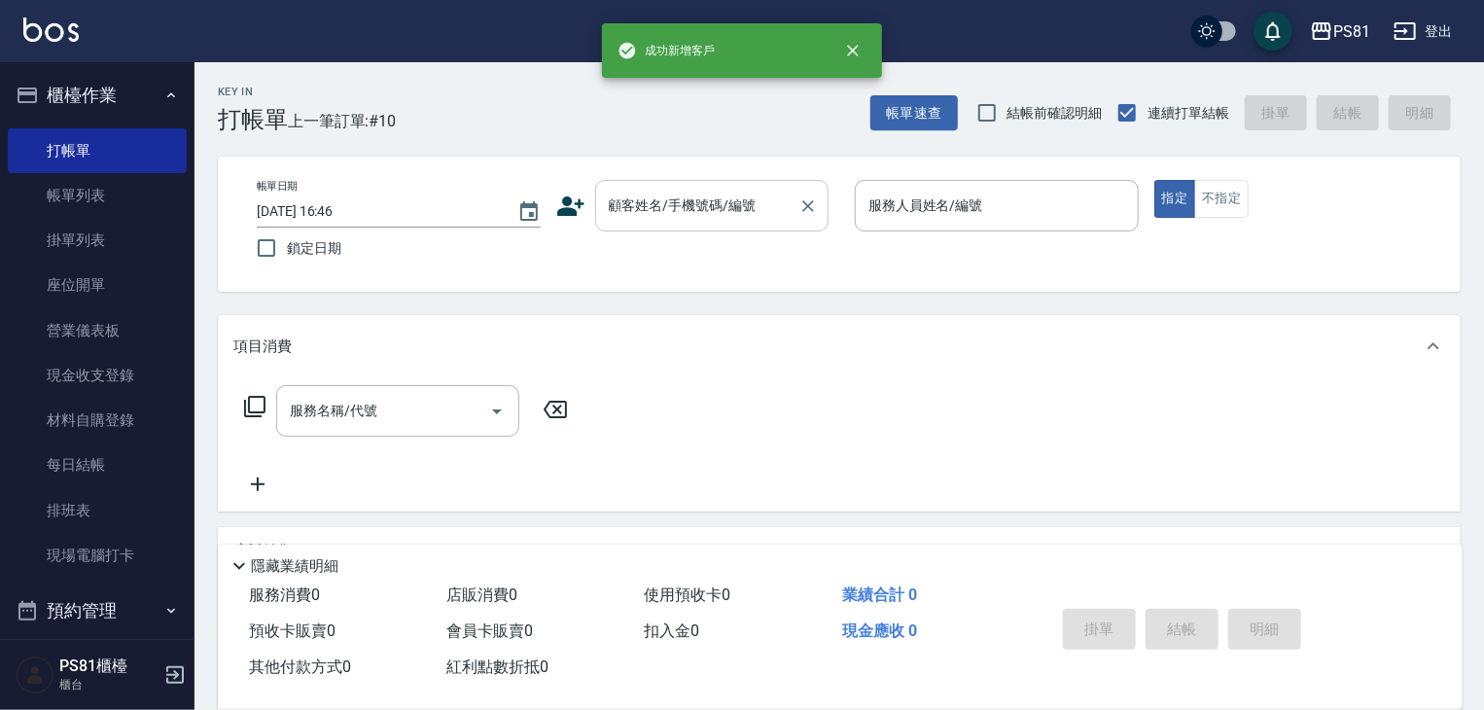
click at [696, 206] on input "顧客姓名/手機號碼/編號" at bounding box center [697, 206] width 187 height 34
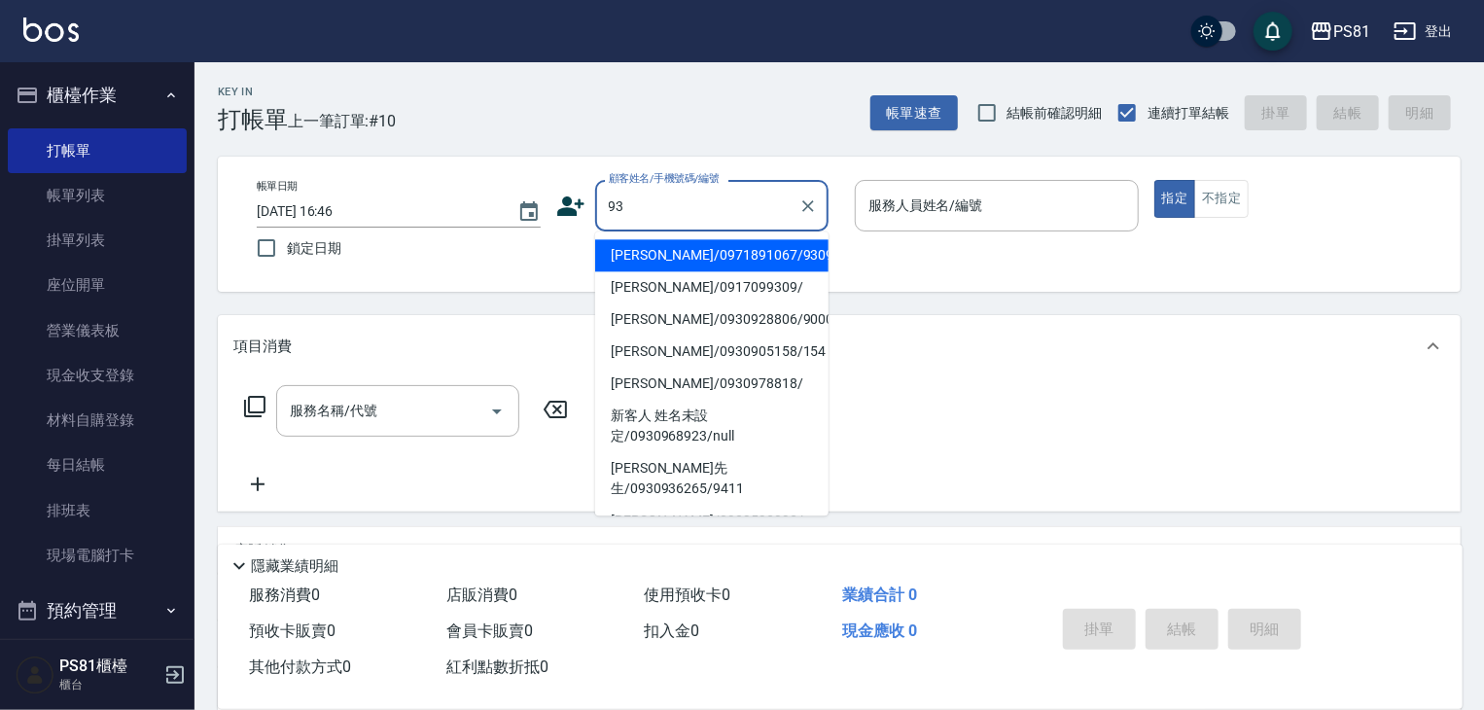
type input "9"
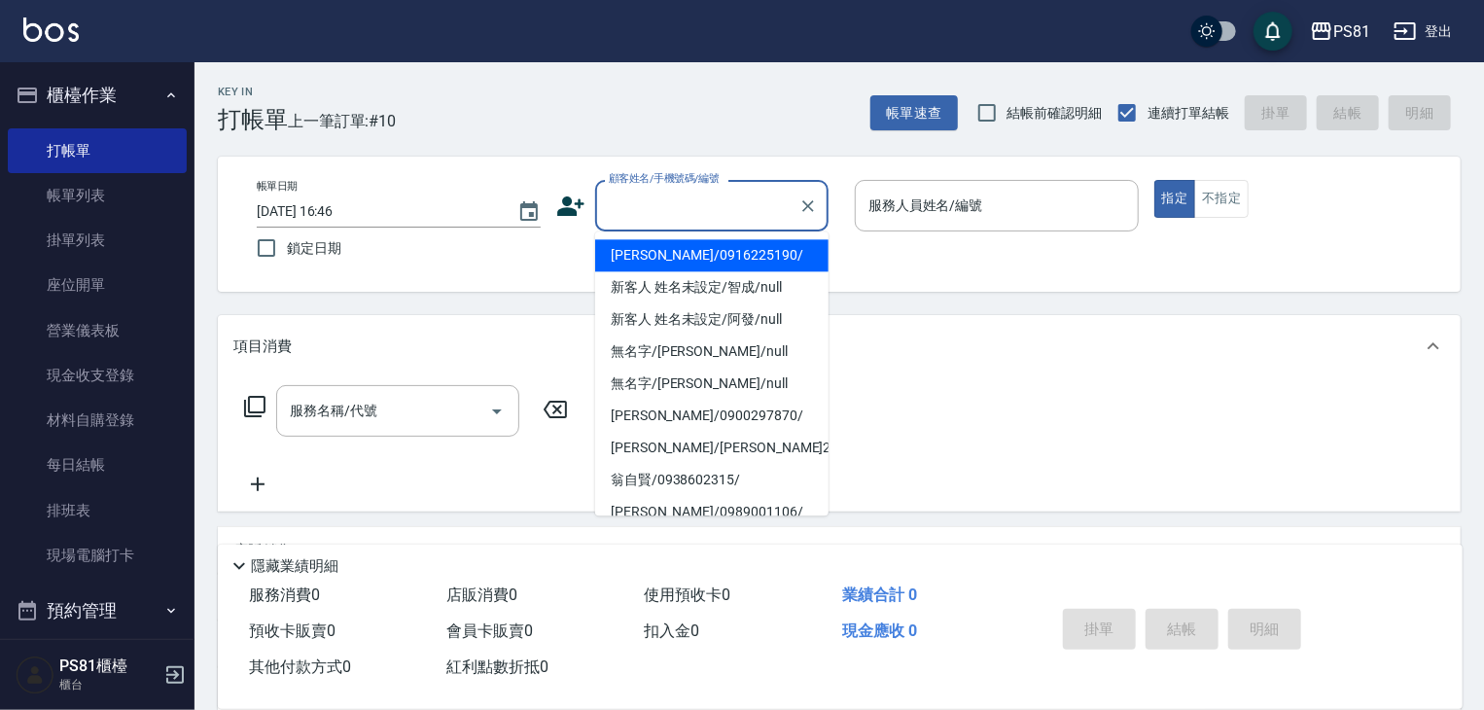
click at [767, 259] on li "[PERSON_NAME]/0916225190/" at bounding box center [711, 255] width 233 height 32
type input "[PERSON_NAME]/0916225190/"
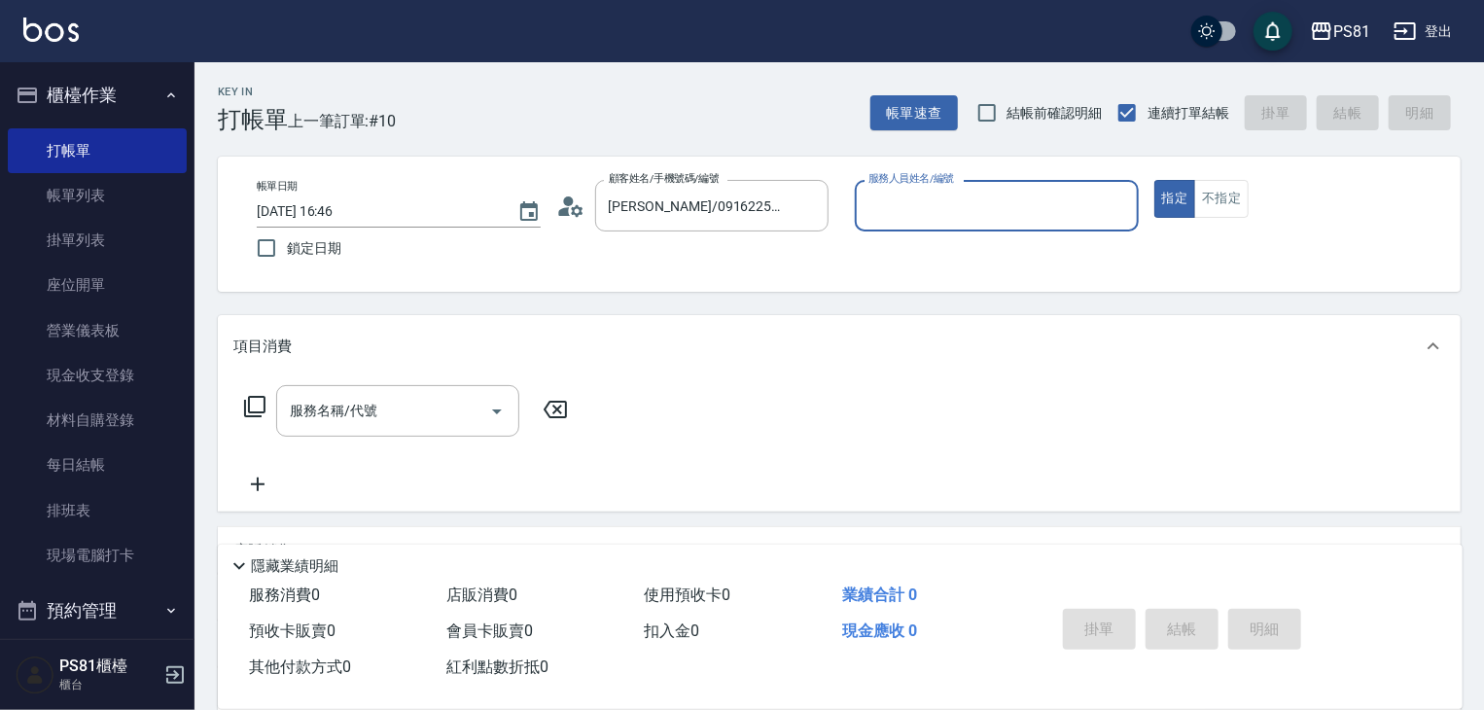
type input "綺綺-7"
click at [362, 393] on div "服務名稱/代號" at bounding box center [397, 411] width 243 height 52
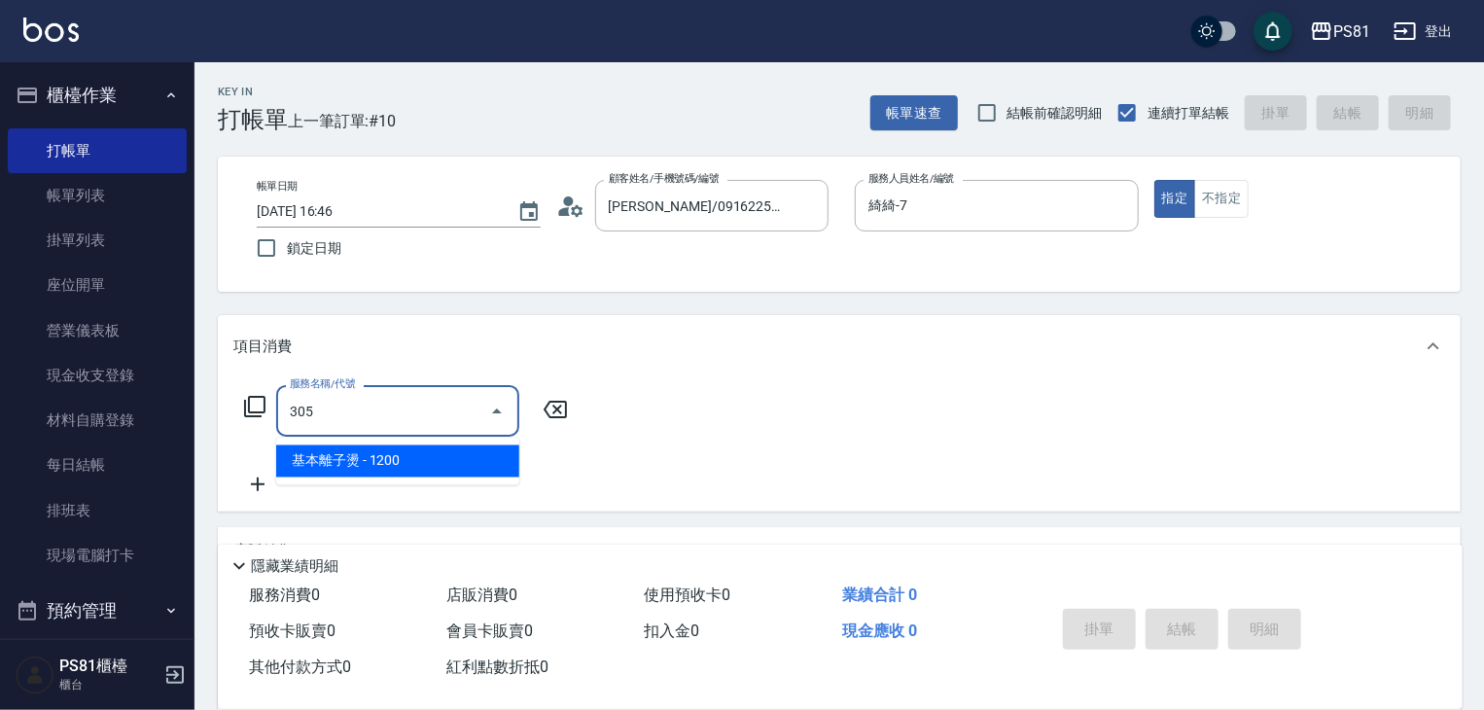
type input "基本離子燙(305)"
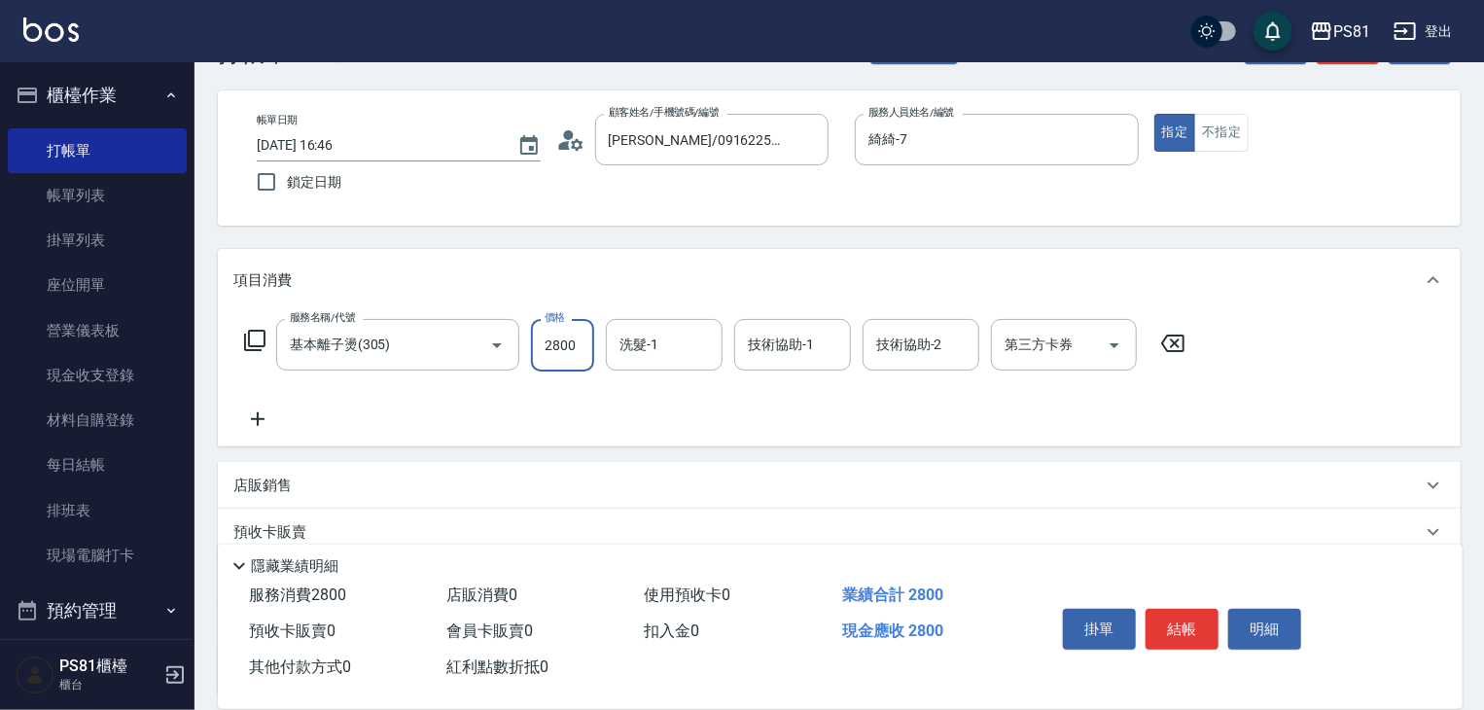
scroll to position [97, 0]
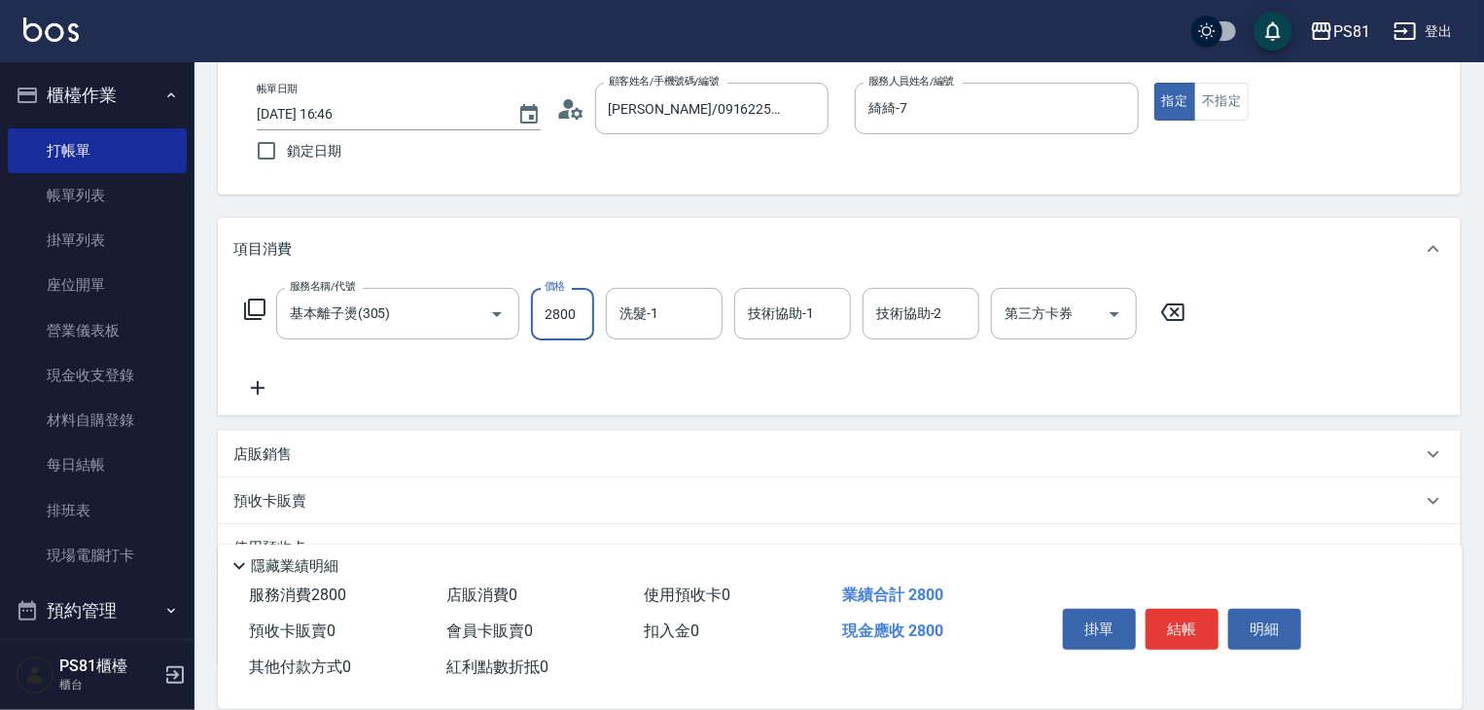
type input "2800"
click at [310, 464] on div "店販銷售" at bounding box center [827, 454] width 1189 height 20
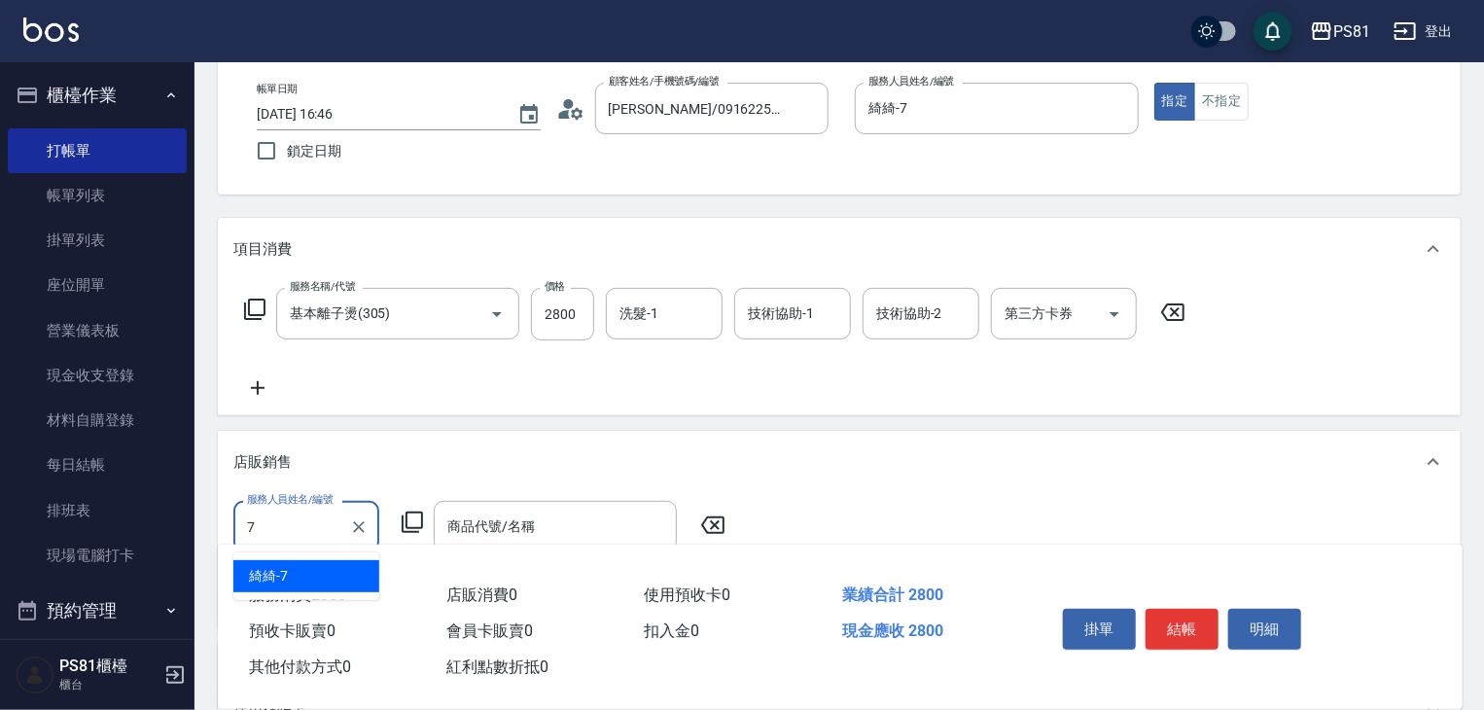
type input "綺綺-7"
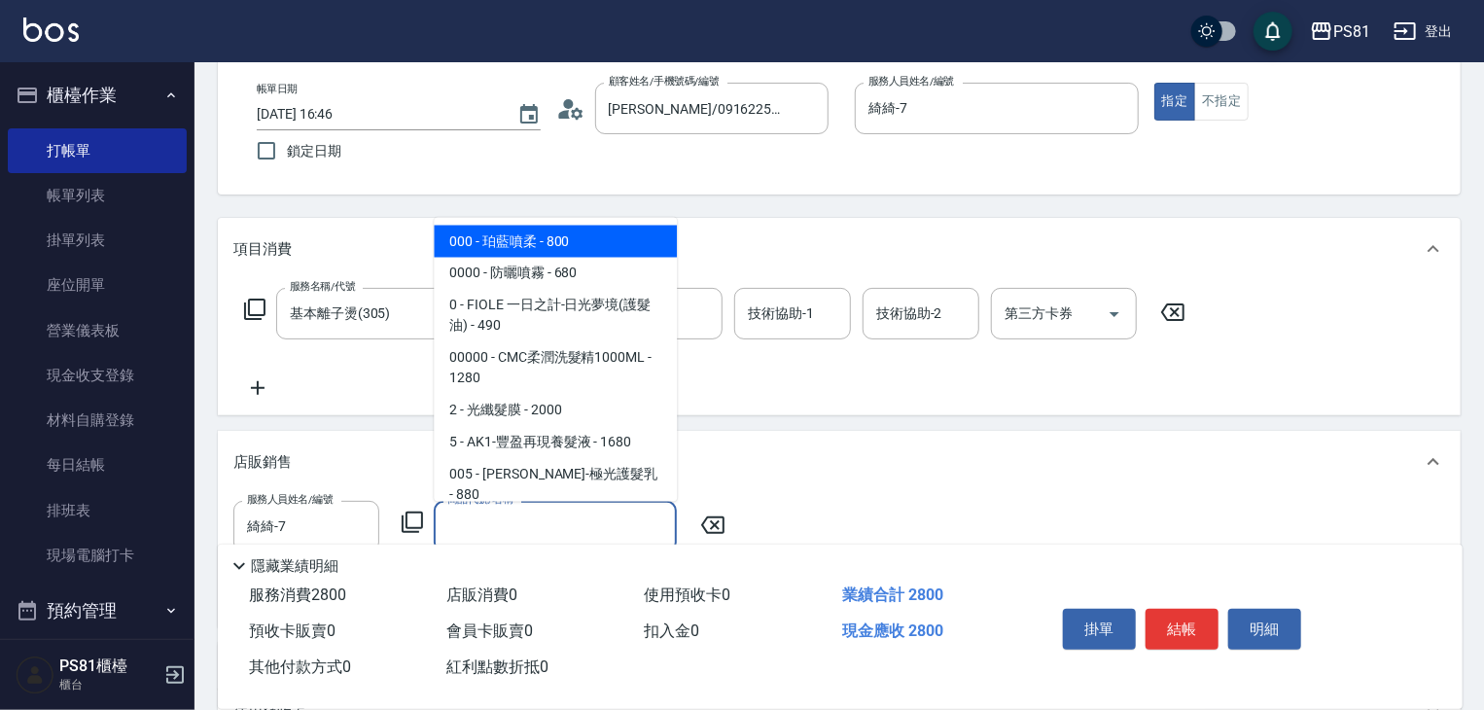
click at [550, 529] on input "商品代號/名稱" at bounding box center [556, 527] width 226 height 34
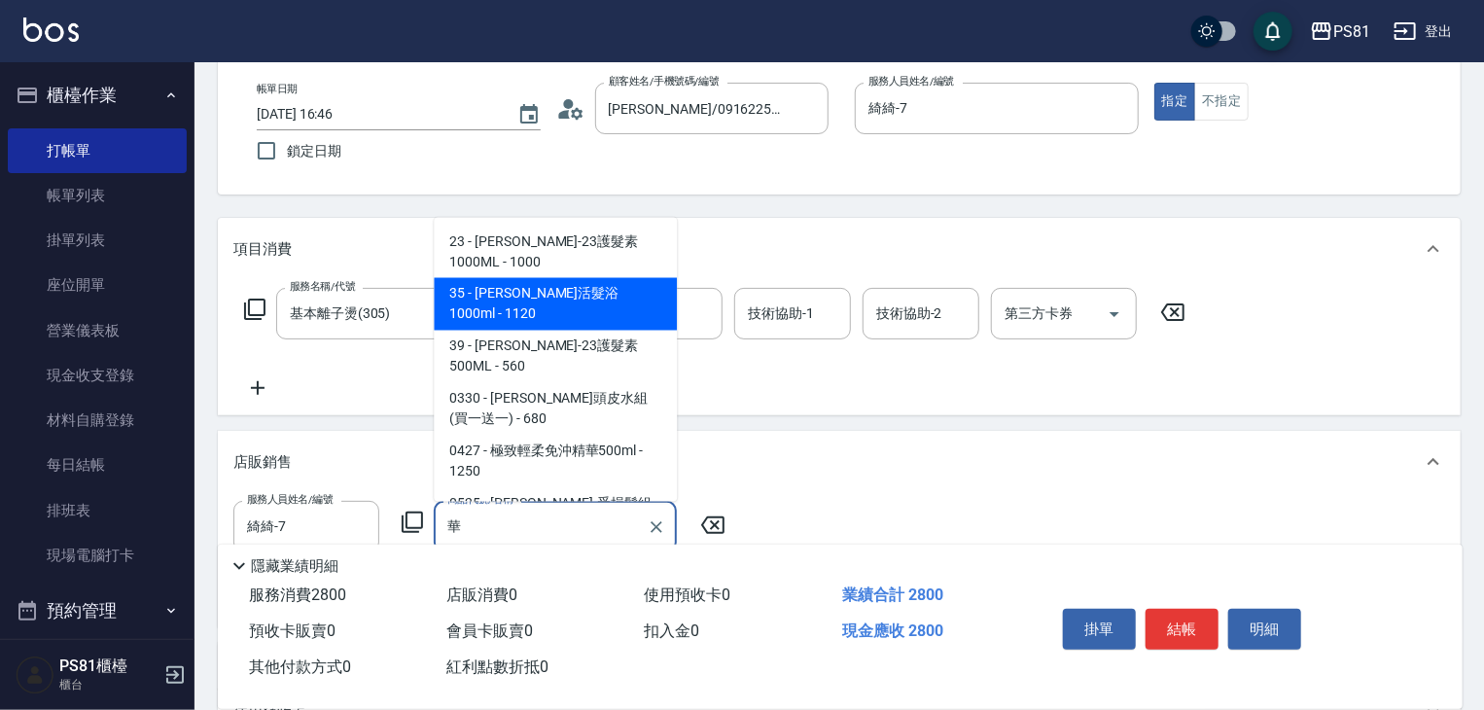
click at [566, 281] on span "35 - [PERSON_NAME]活髮浴1000ml - 1120" at bounding box center [555, 304] width 243 height 53
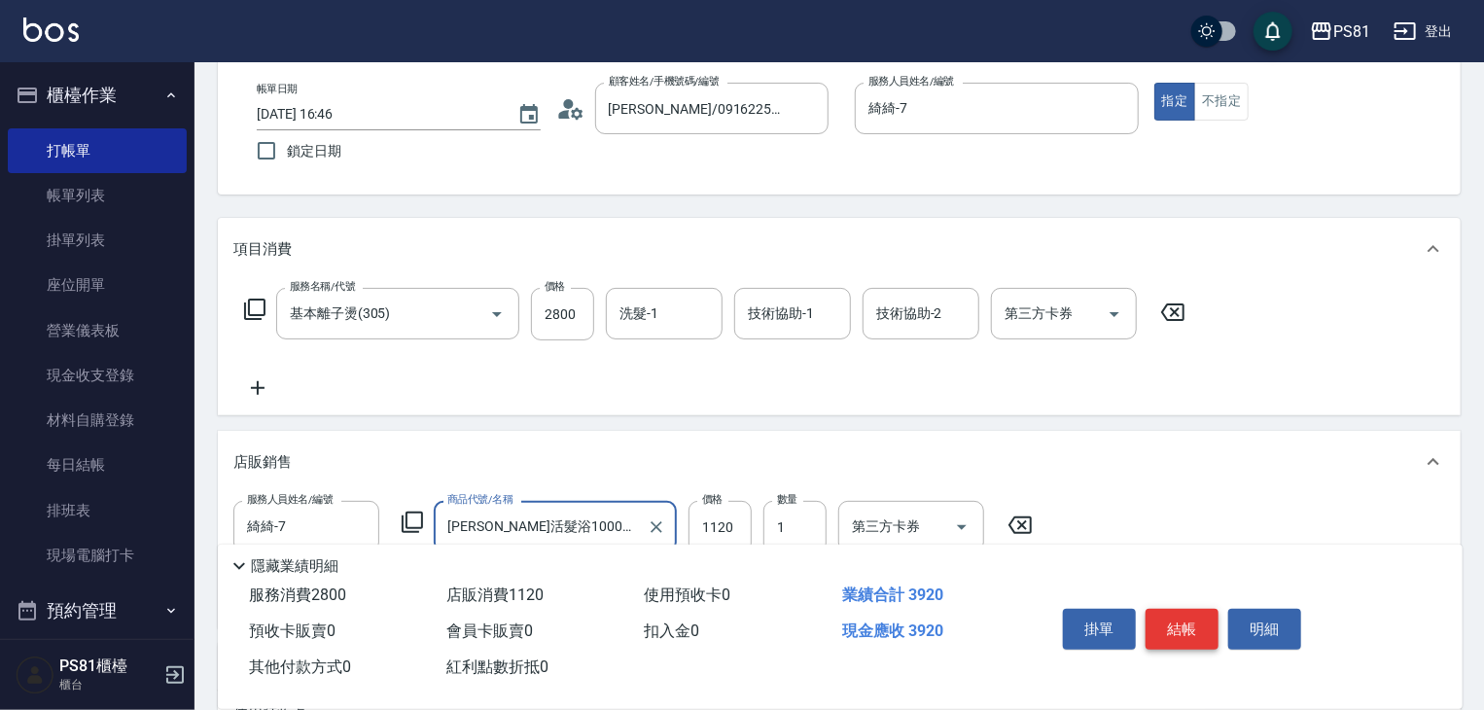
type input "[PERSON_NAME]活髮浴1000ml"
click at [1180, 617] on button "結帳" at bounding box center [1182, 629] width 73 height 41
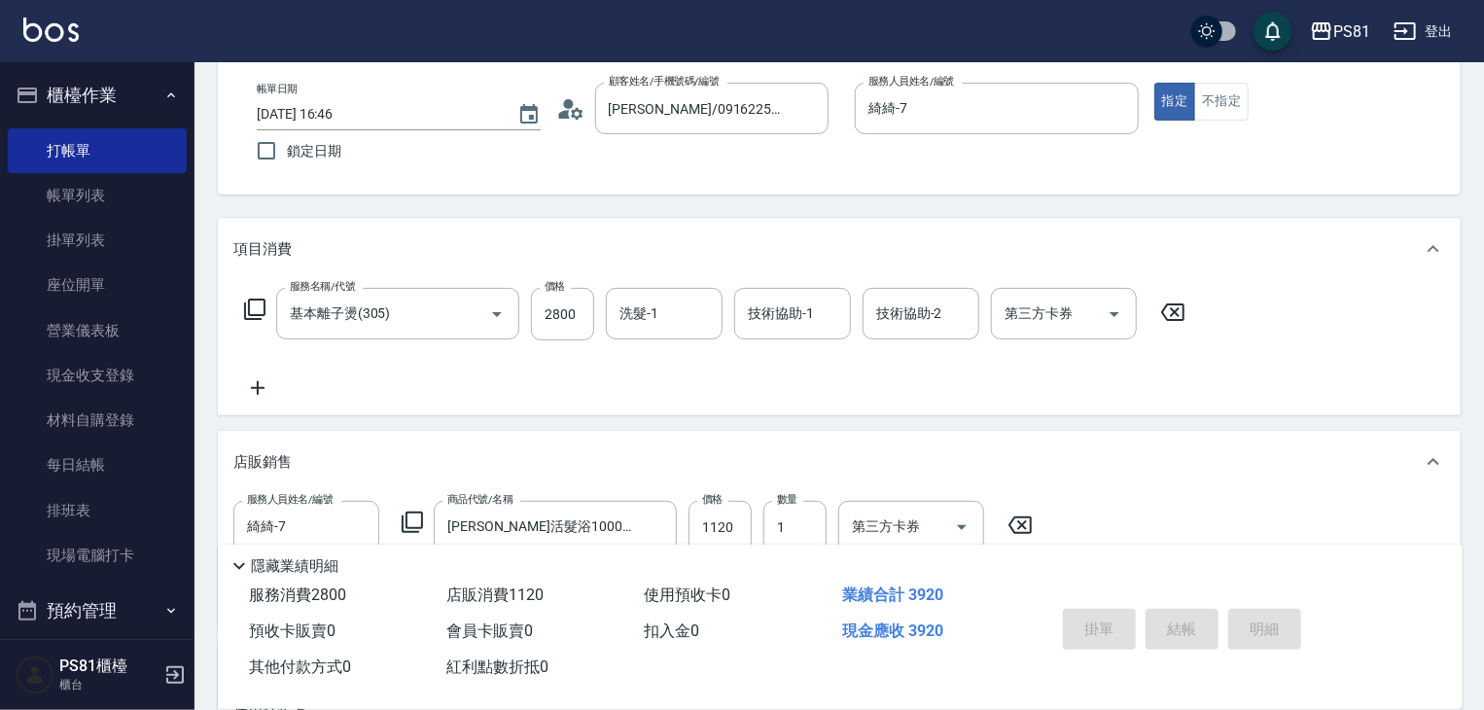
type input "[DATE] 16:47"
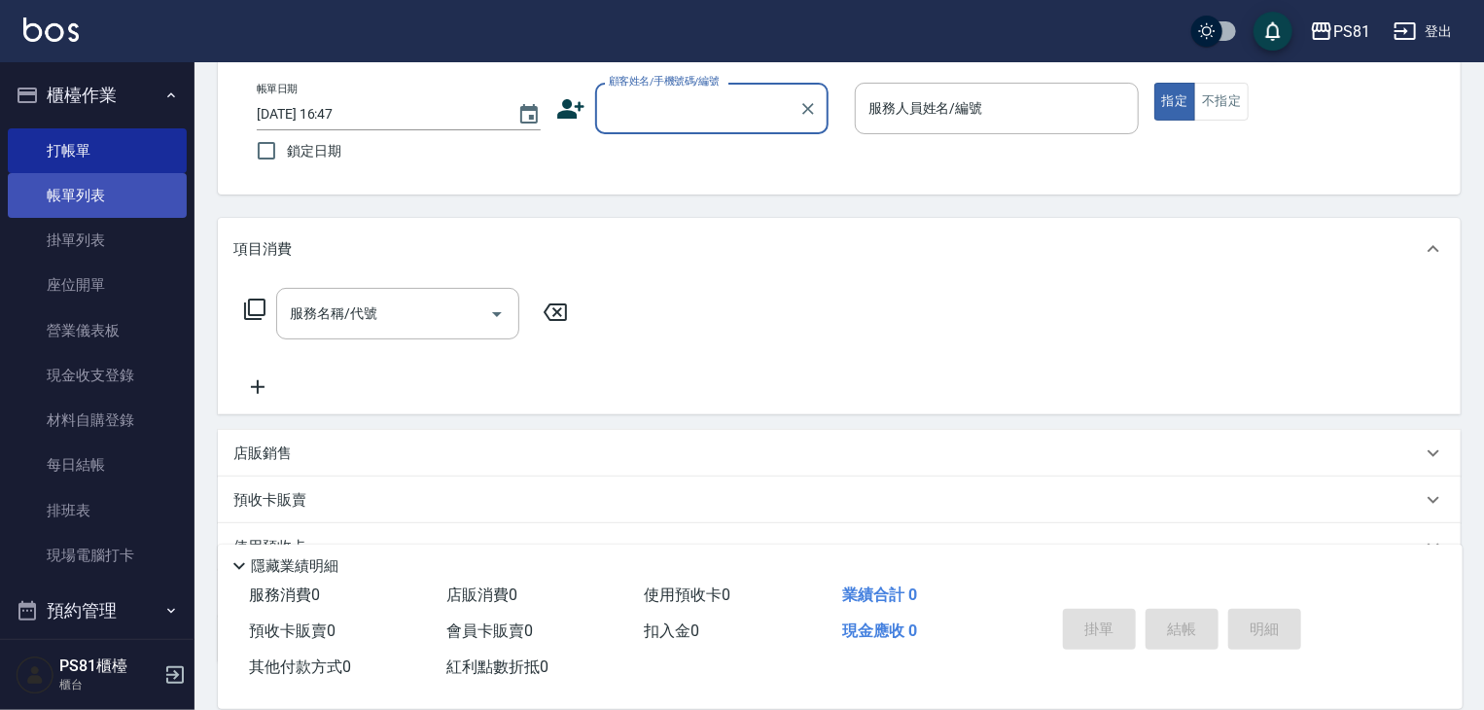
click at [102, 205] on link "帳單列表" at bounding box center [97, 195] width 179 height 45
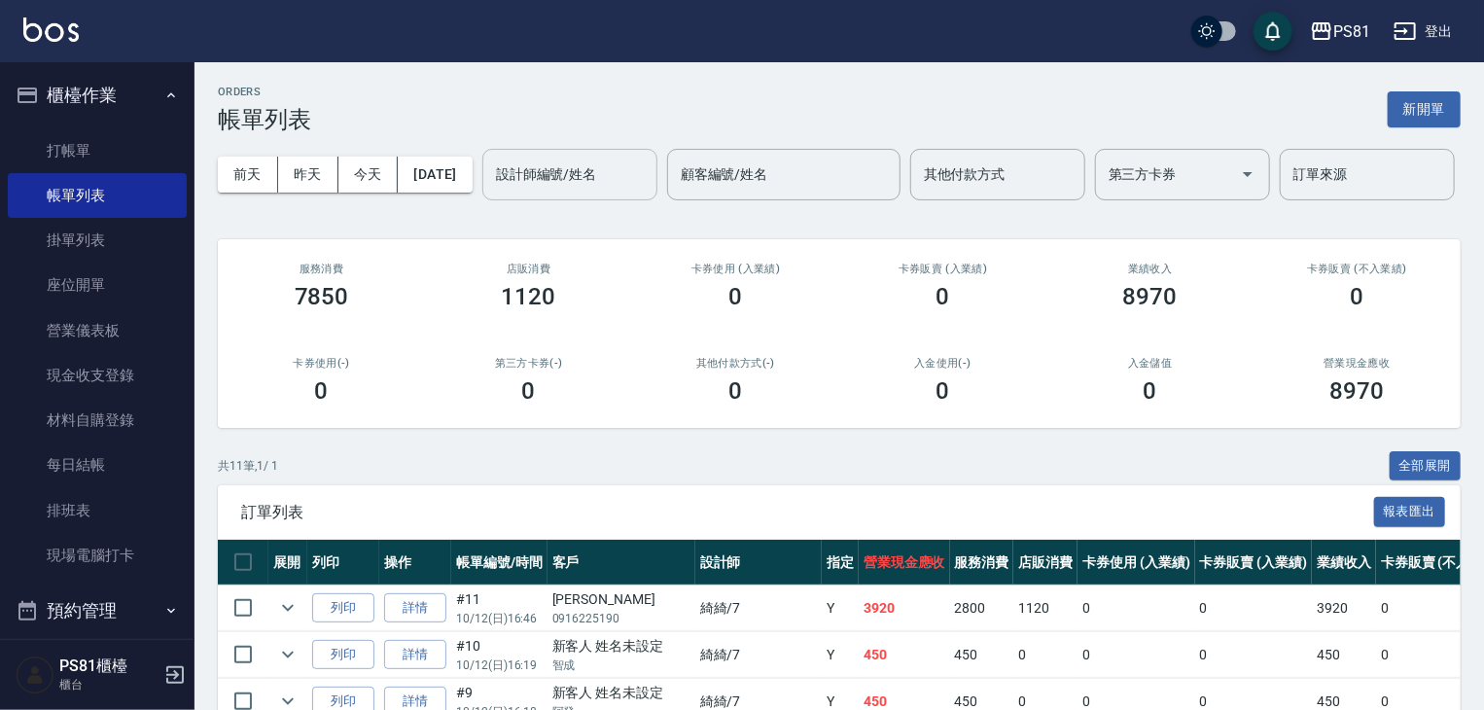
click at [482, 200] on div "設計師編號/姓名 設計師編號/姓名" at bounding box center [569, 175] width 175 height 52
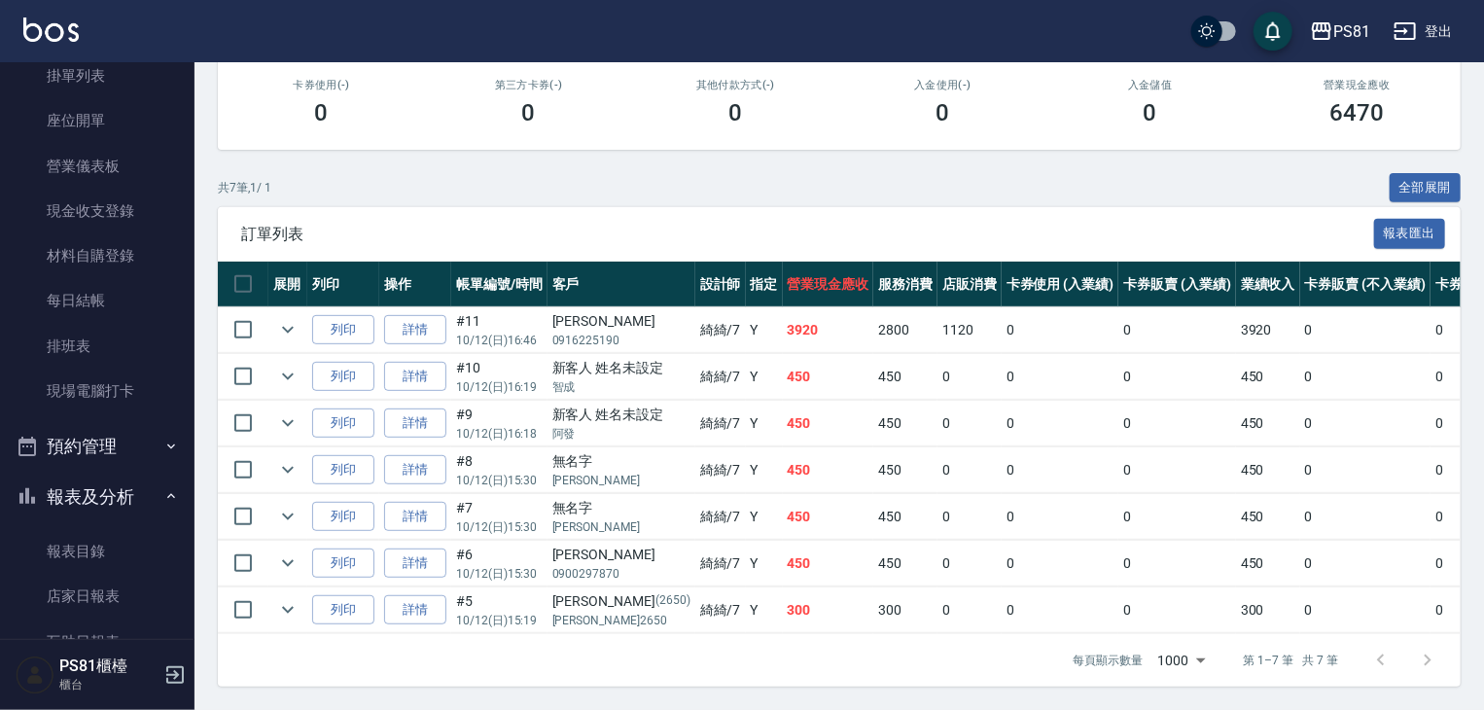
scroll to position [584, 0]
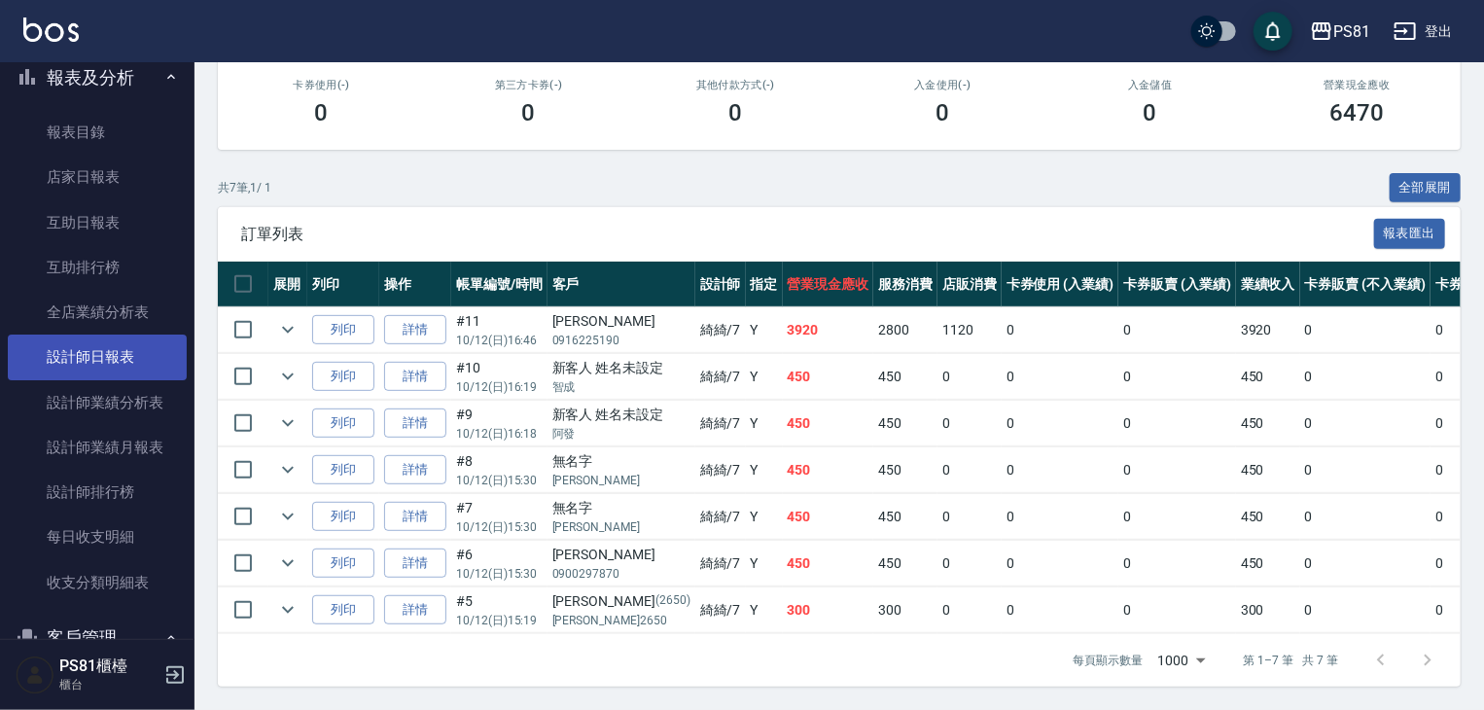
type input "綺綺-7"
click at [132, 365] on link "設計師日報表" at bounding box center [97, 357] width 179 height 45
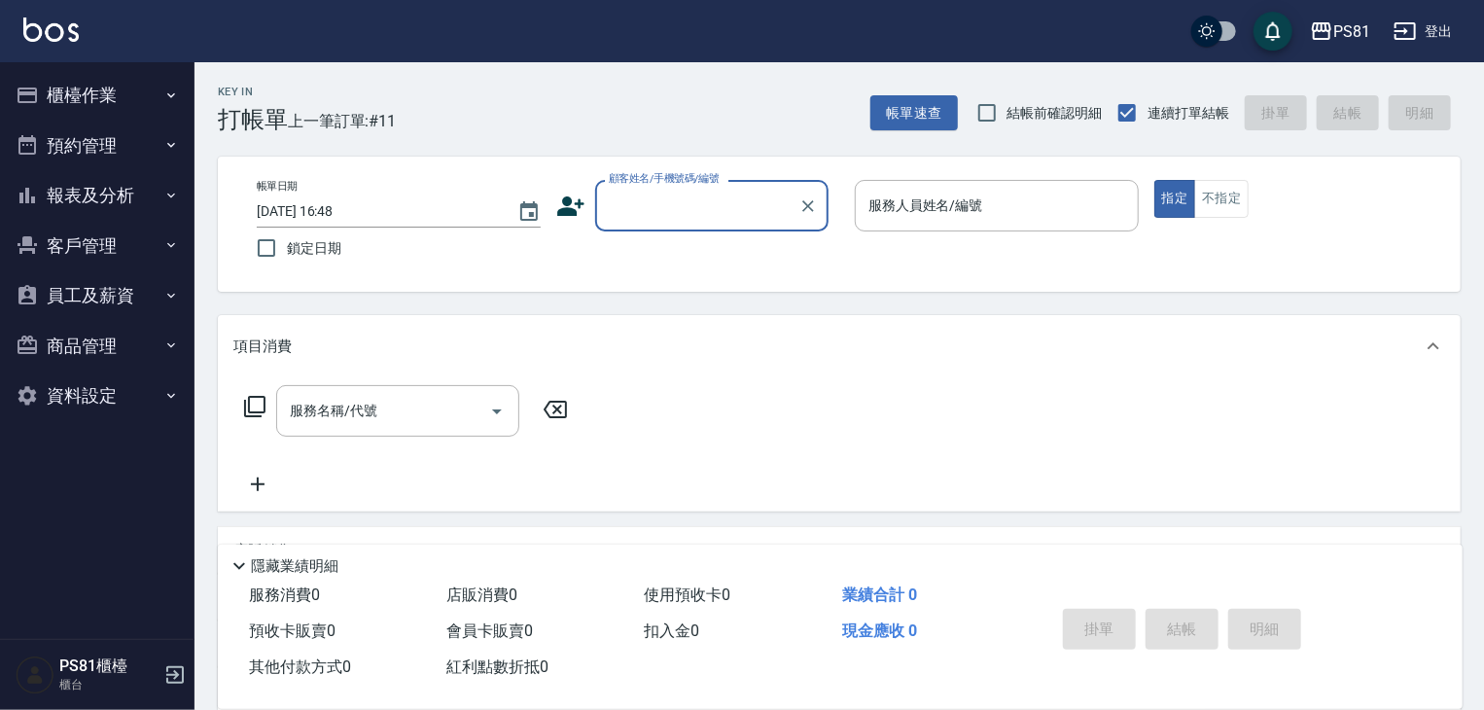
click at [111, 197] on button "報表及分析" at bounding box center [97, 195] width 179 height 51
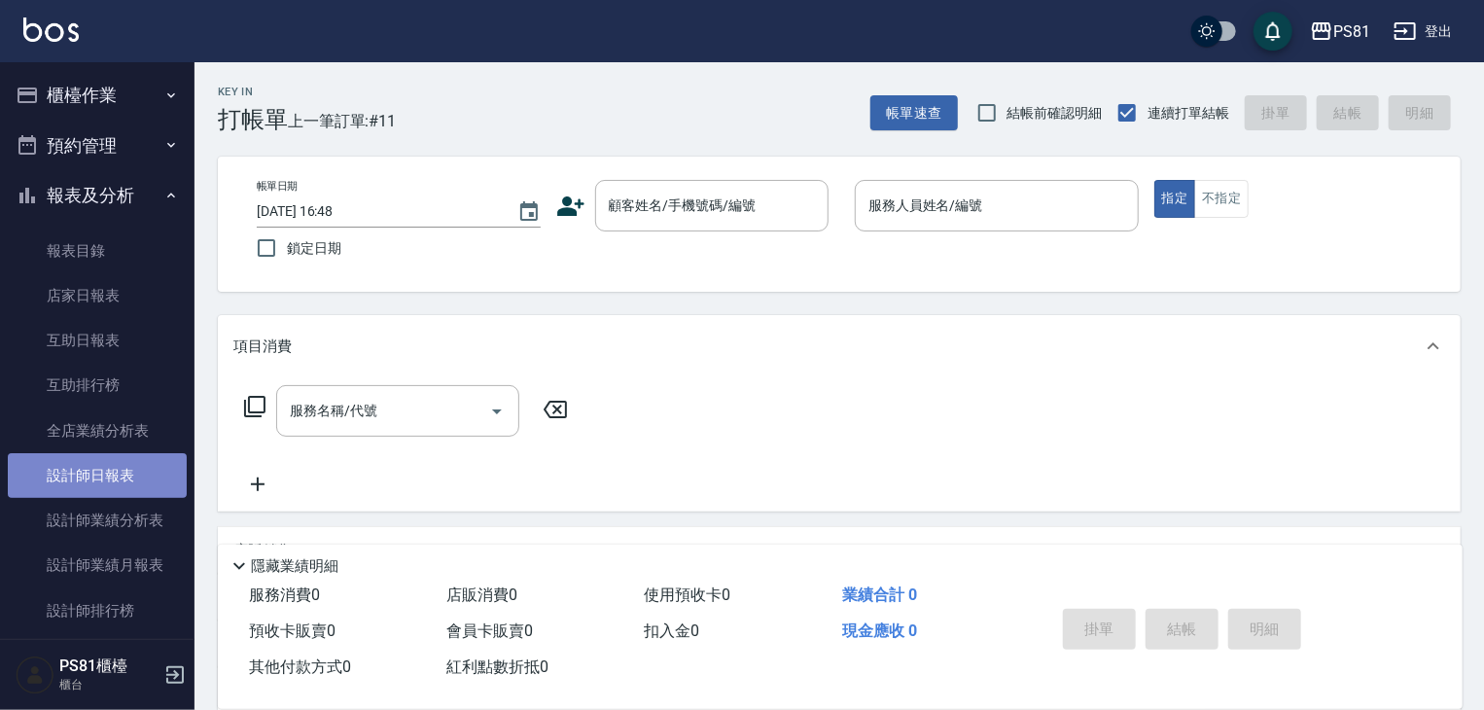
click at [125, 479] on link "設計師日報表" at bounding box center [97, 475] width 179 height 45
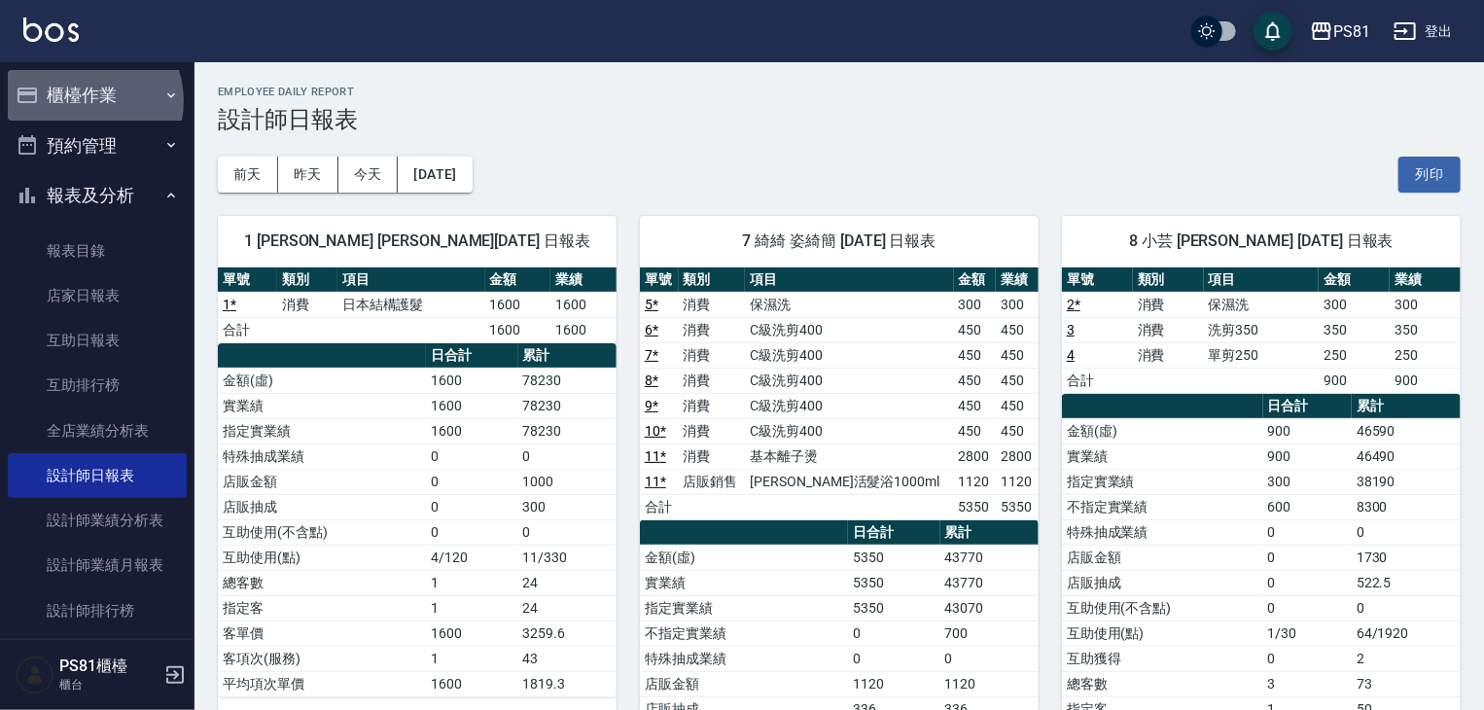
click at [86, 101] on button "櫃檯作業" at bounding box center [97, 95] width 179 height 51
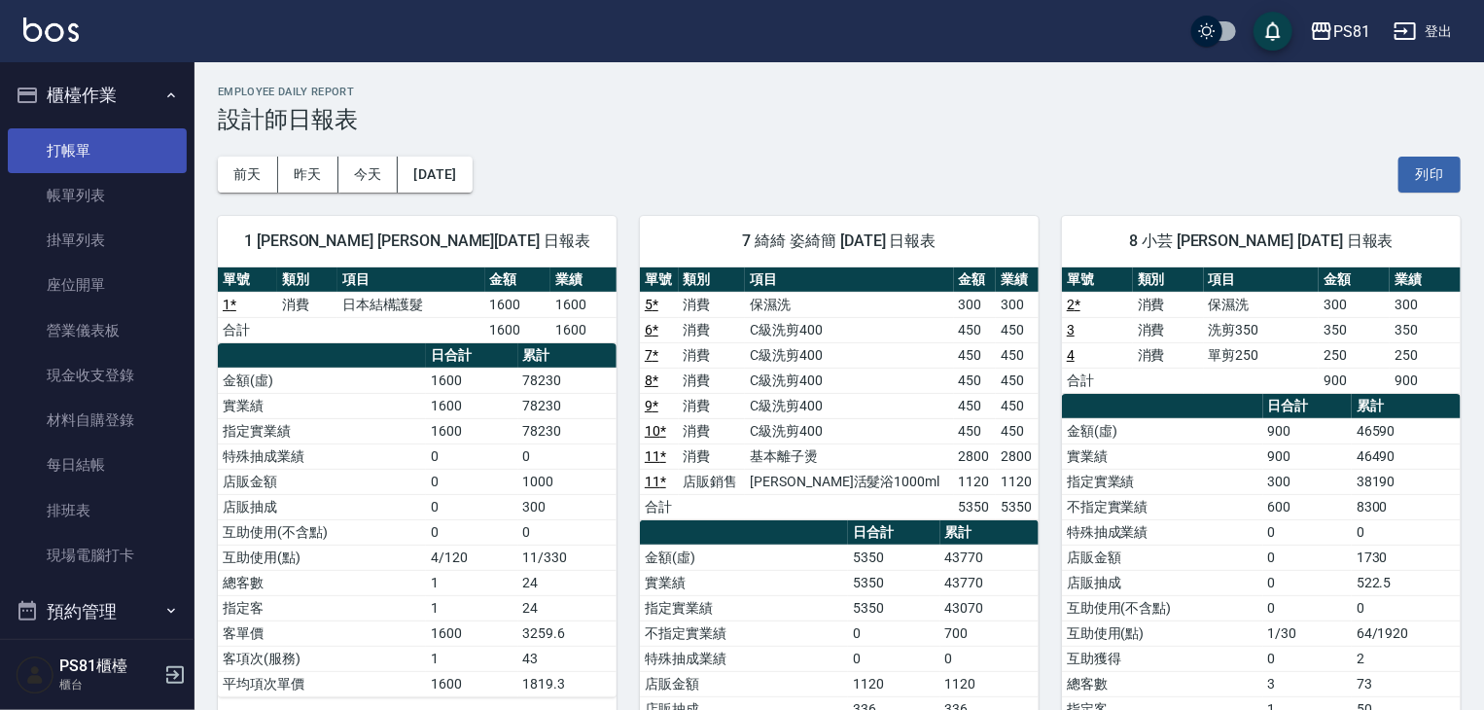
click at [100, 145] on link "打帳單" at bounding box center [97, 150] width 179 height 45
